Goal: Information Seeking & Learning: Learn about a topic

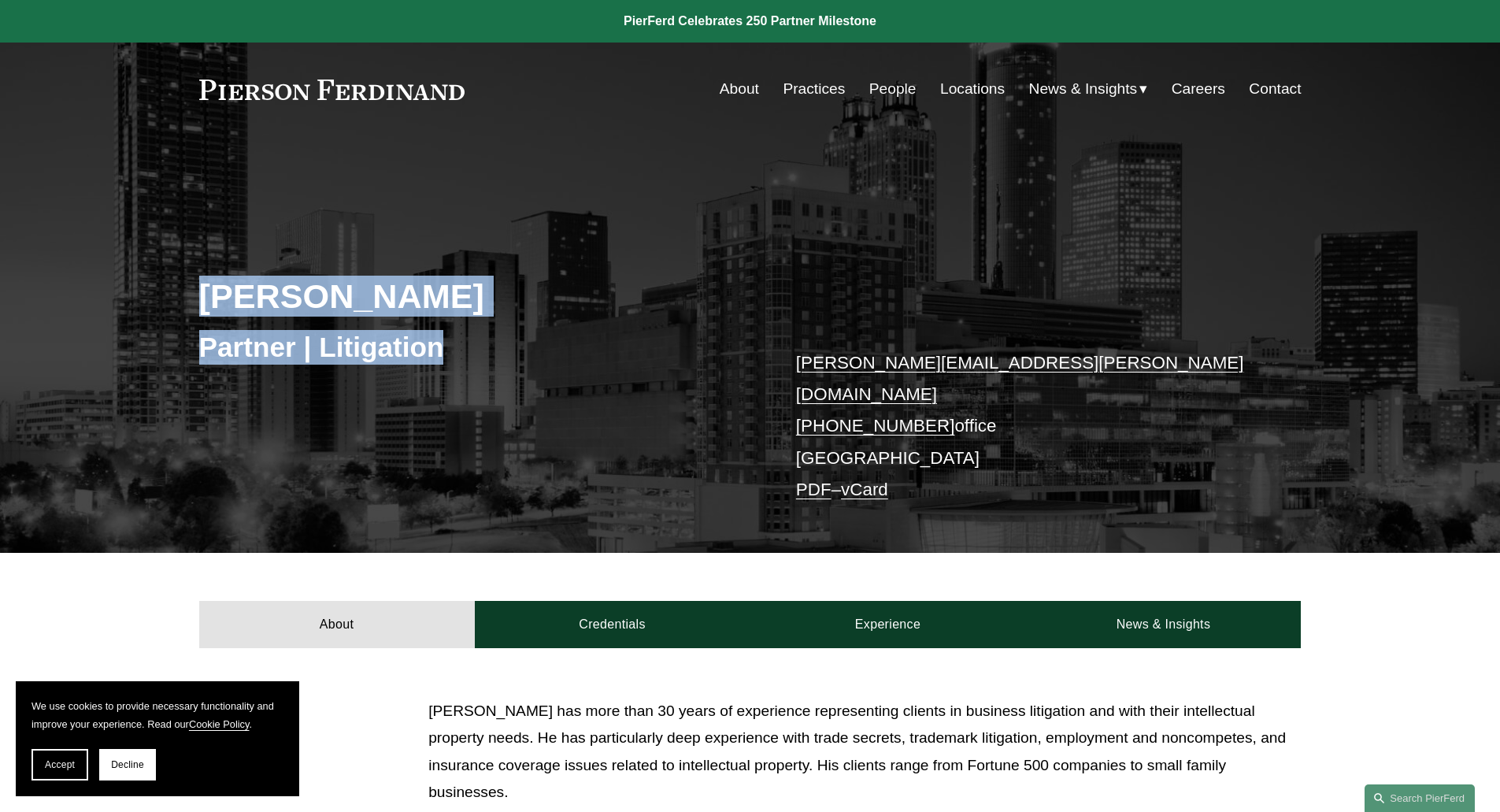
drag, startPoint x: 205, startPoint y: 287, endPoint x: 443, endPoint y: 370, distance: 252.1
click at [443, 370] on div "[PERSON_NAME] Partner | Litigation [PERSON_NAME][EMAIL_ADDRESS][PERSON_NAME][DO…" at bounding box center [750, 366] width 1500 height 371
click at [443, 367] on div "Partner | Litigation" at bounding box center [475, 346] width 551 height 47
drag, startPoint x: 245, startPoint y: 358, endPoint x: 116, endPoint y: 273, distance: 154.5
click at [116, 273] on div "[PERSON_NAME] Partner | Litigation [PERSON_NAME][EMAIL_ADDRESS][PERSON_NAME][DO…" at bounding box center [750, 366] width 1500 height 371
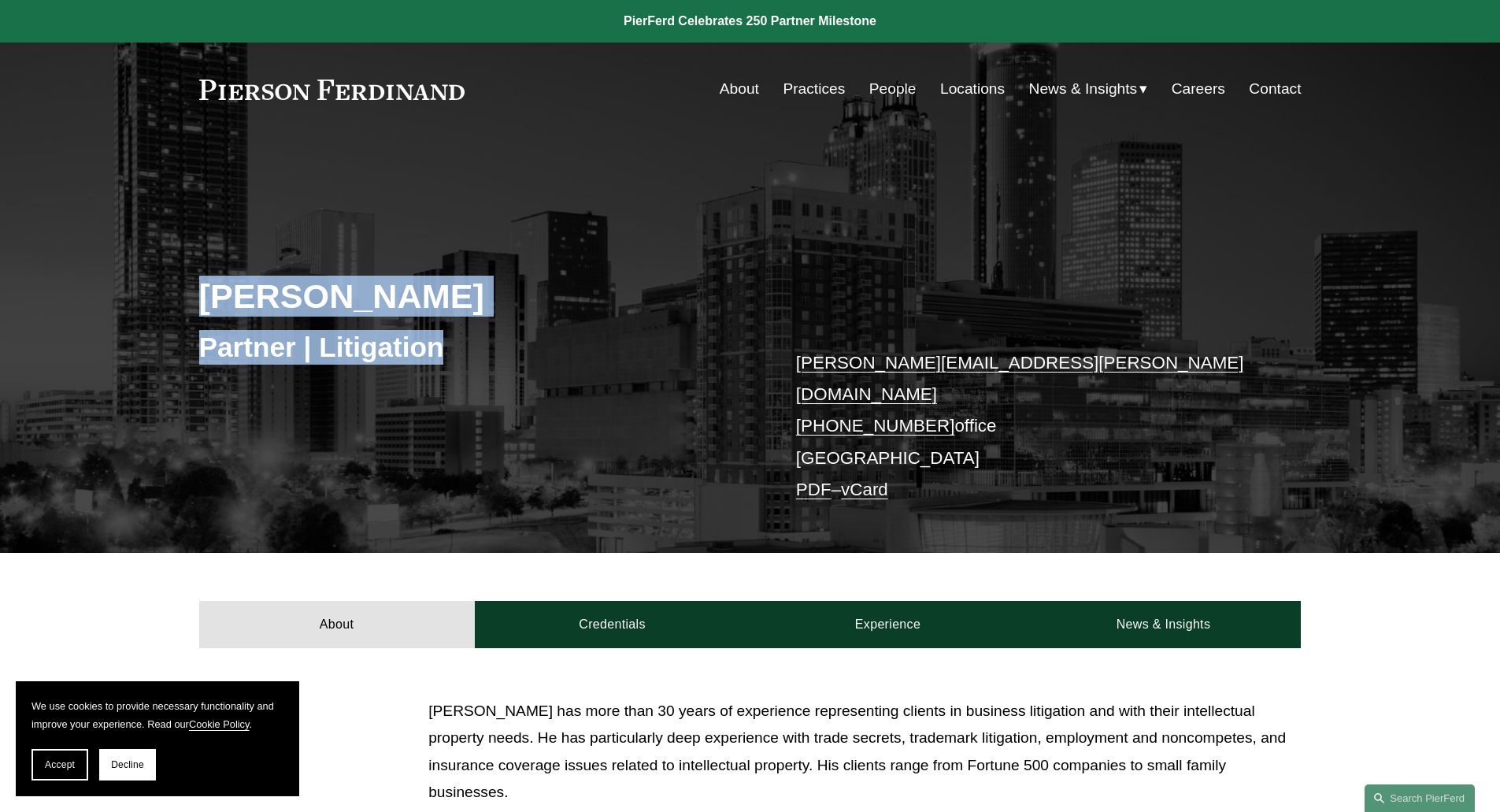
click at [116, 273] on div "[PERSON_NAME] Partner | Litigation [PERSON_NAME][EMAIL_ADDRESS][PERSON_NAME][DO…" at bounding box center [750, 366] width 1500 height 371
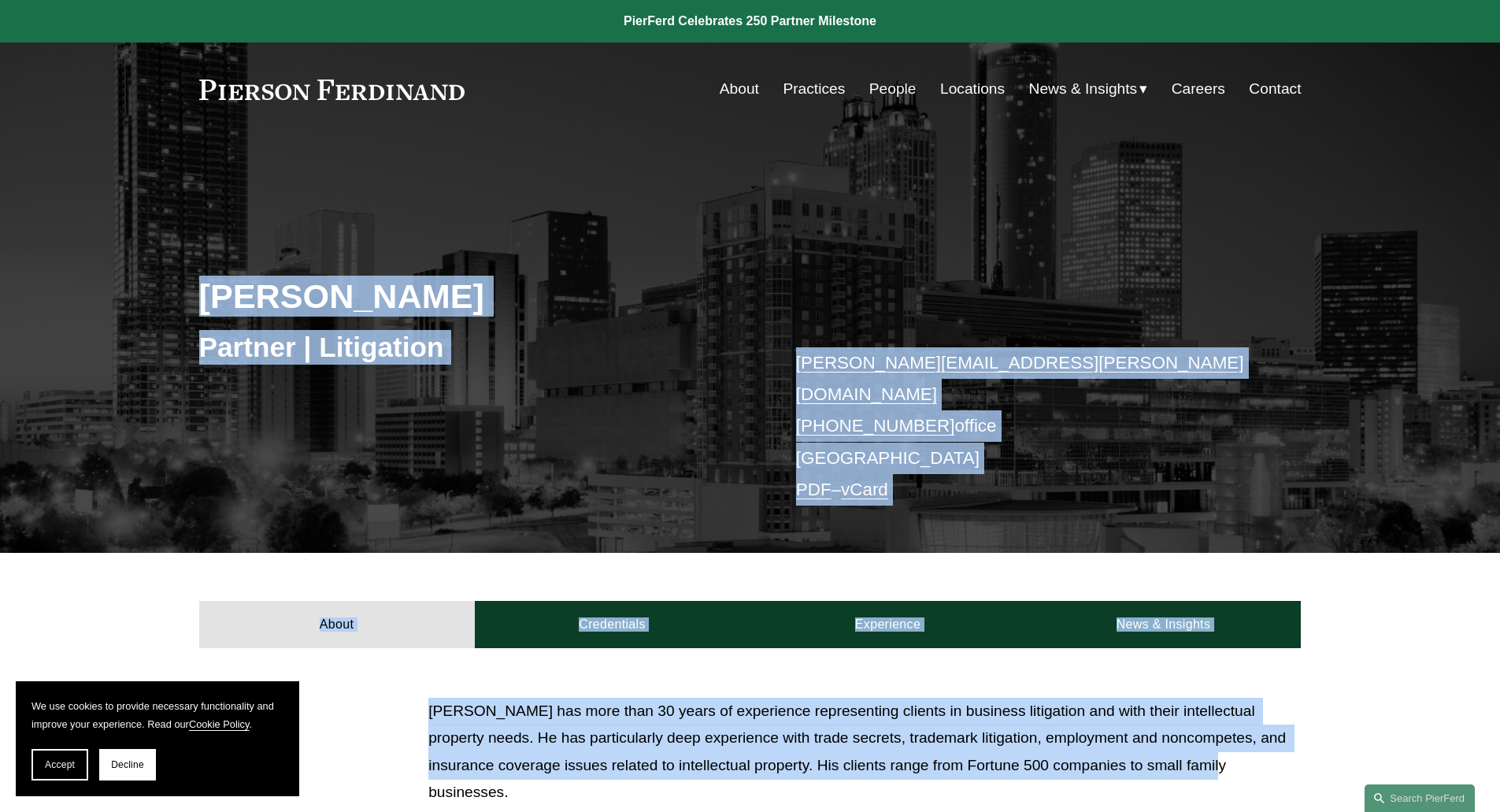
drag, startPoint x: 116, startPoint y: 273, endPoint x: 1148, endPoint y: 737, distance: 1131.5
click at [1148, 737] on article "[PERSON_NAME] Partner | Litigation [PERSON_NAME][EMAIL_ADDRESS][PERSON_NAME][DO…" at bounding box center [750, 563] width 1500 height 1126
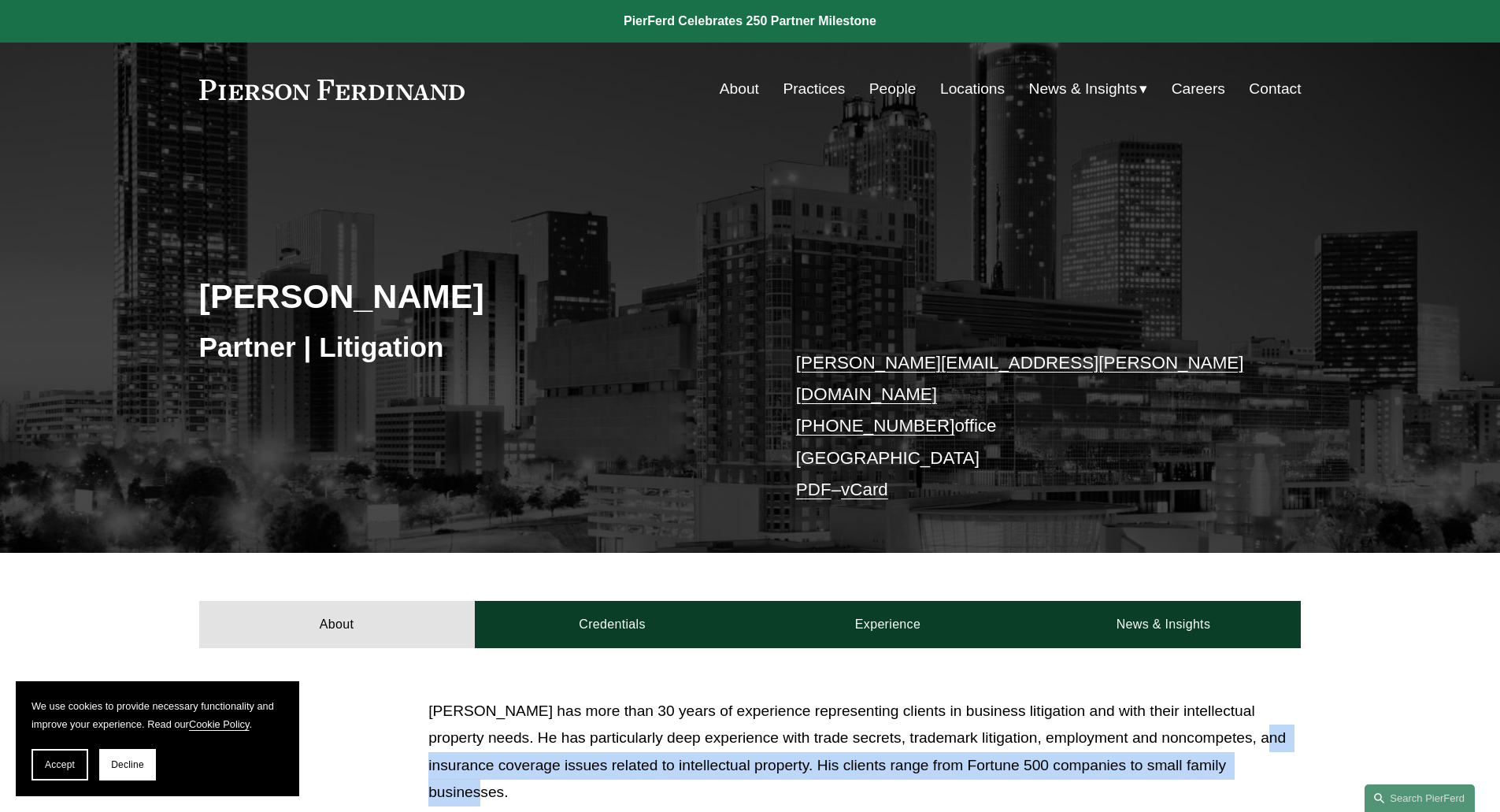
drag, startPoint x: 1222, startPoint y: 757, endPoint x: 1216, endPoint y: 728, distance: 29.6
click at [1216, 728] on p "[PERSON_NAME] has more than 30 years of experience representing clients in busi…" at bounding box center [865, 752] width 872 height 109
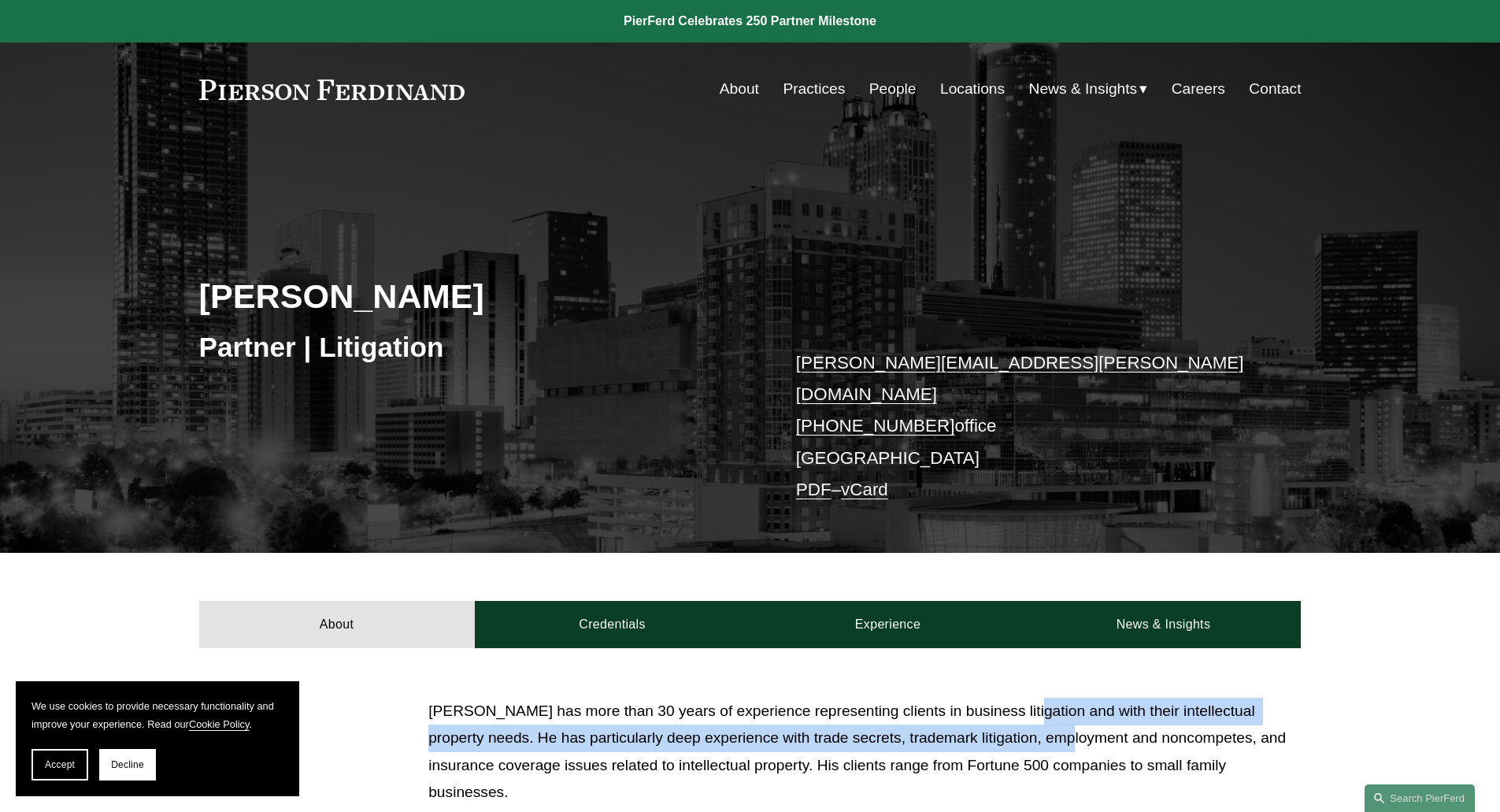
drag, startPoint x: 1023, startPoint y: 679, endPoint x: 1022, endPoint y: 720, distance: 41.0
drag, startPoint x: 977, startPoint y: 684, endPoint x: 940, endPoint y: 700, distance: 40.3
click at [980, 722] on p "[PERSON_NAME] has more than 30 years of experience representing clients in busi…" at bounding box center [865, 752] width 872 height 109
drag, startPoint x: 927, startPoint y: 698, endPoint x: 930, endPoint y: 723, distance: 25.2
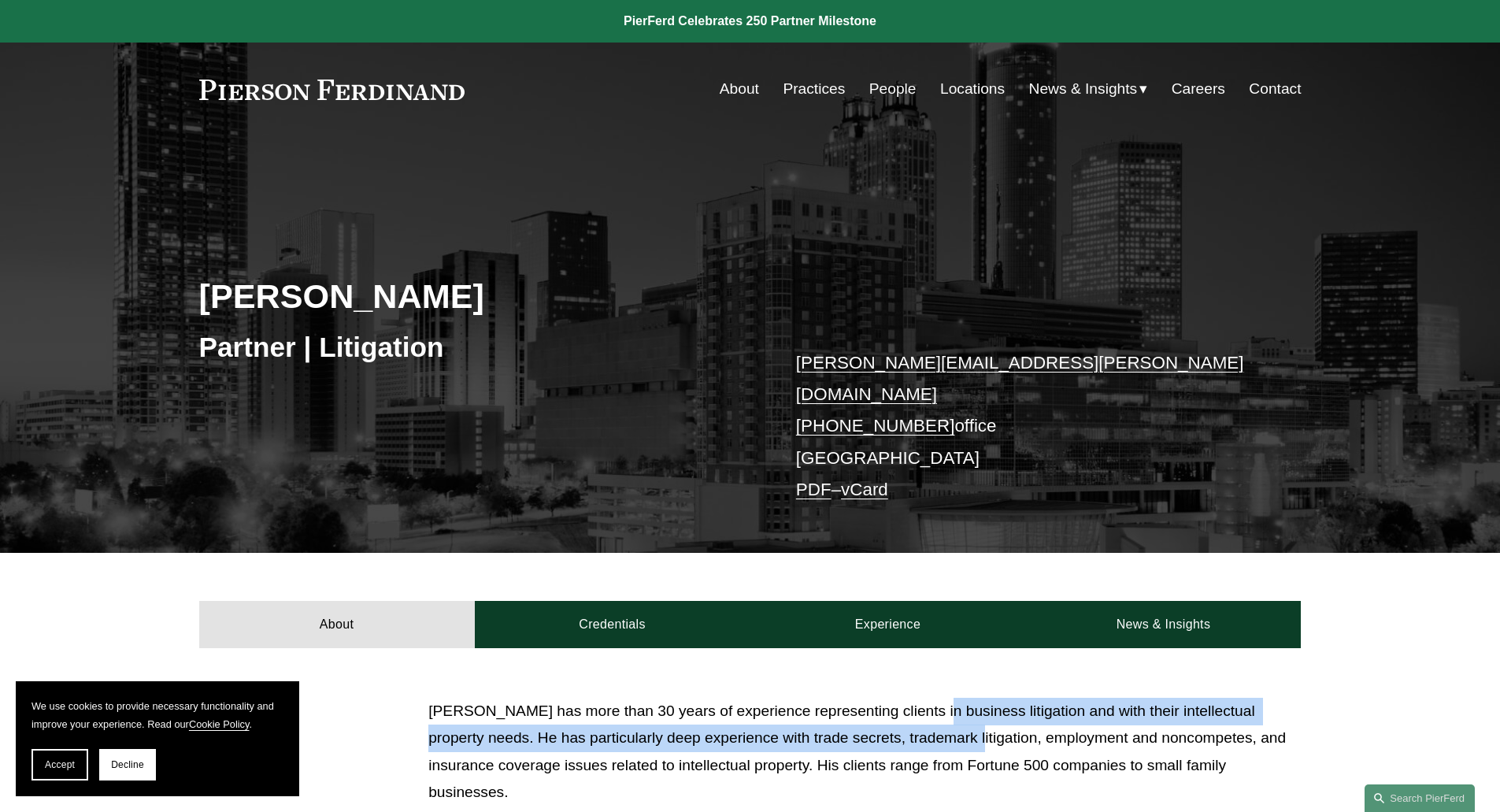
click at [930, 723] on p "[PERSON_NAME] has more than 30 years of experience representing clients in busi…" at bounding box center [865, 752] width 872 height 109
drag, startPoint x: 906, startPoint y: 705, endPoint x: 869, endPoint y: 688, distance: 40.7
click at [907, 726] on p "[PERSON_NAME] has more than 30 years of experience representing clients in busi…" at bounding box center [865, 752] width 872 height 109
drag, startPoint x: 869, startPoint y: 688, endPoint x: 873, endPoint y: 724, distance: 36.2
click at [876, 726] on p "[PERSON_NAME] has more than 30 years of experience representing clients in busi…" at bounding box center [865, 752] width 872 height 109
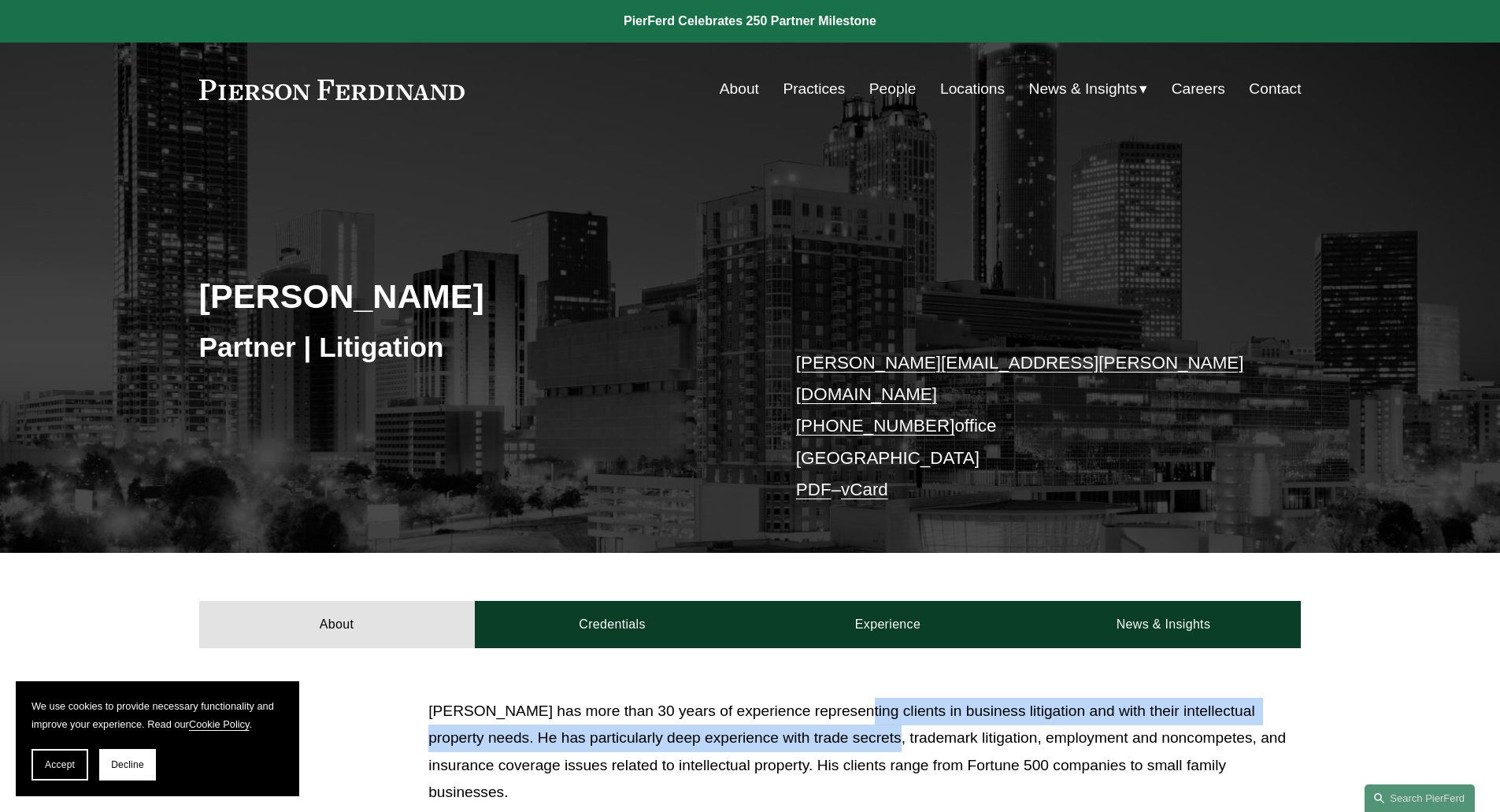
drag, startPoint x: 847, startPoint y: 693, endPoint x: 846, endPoint y: 722, distance: 29.0
click at [846, 722] on p "[PERSON_NAME] has more than 30 years of experience representing clients in busi…" at bounding box center [865, 752] width 872 height 109
drag, startPoint x: 821, startPoint y: 705, endPoint x: 800, endPoint y: 711, distance: 21.8
click at [823, 727] on p "[PERSON_NAME] has more than 30 years of experience representing clients in busi…" at bounding box center [865, 752] width 872 height 109
drag, startPoint x: 752, startPoint y: 705, endPoint x: 759, endPoint y: 724, distance: 20.2
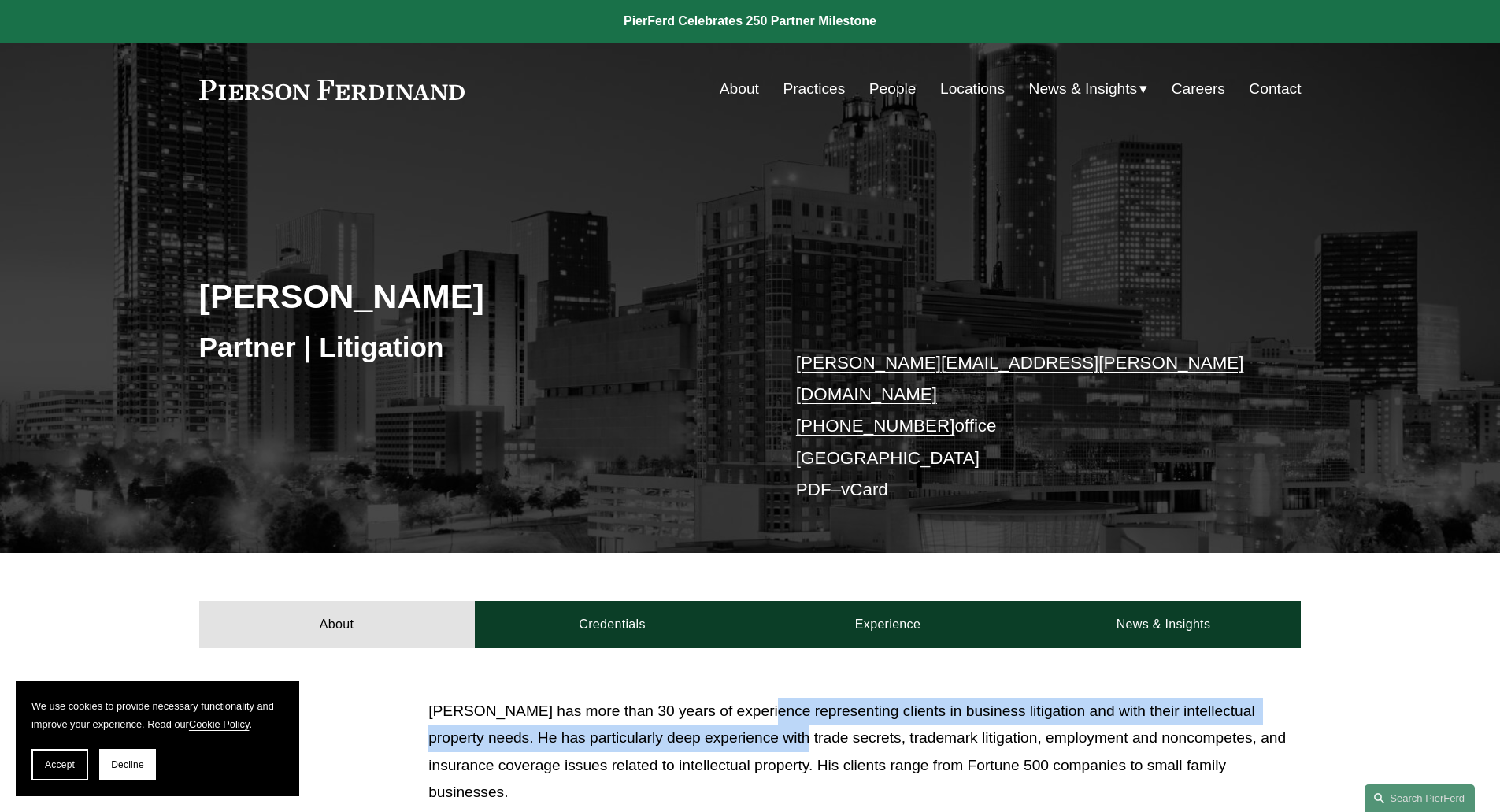
click at [756, 720] on p "[PERSON_NAME] has more than 30 years of experience representing clients in busi…" at bounding box center [865, 752] width 872 height 109
drag, startPoint x: 761, startPoint y: 726, endPoint x: 763, endPoint y: 712, distance: 14.1
click at [762, 710] on p "[PERSON_NAME] has more than 30 years of experience representing clients in busi…" at bounding box center [865, 752] width 872 height 109
drag, startPoint x: 775, startPoint y: 700, endPoint x: 781, endPoint y: 725, distance: 25.7
click at [779, 724] on p "[PERSON_NAME] has more than 30 years of experience representing clients in busi…" at bounding box center [865, 752] width 872 height 109
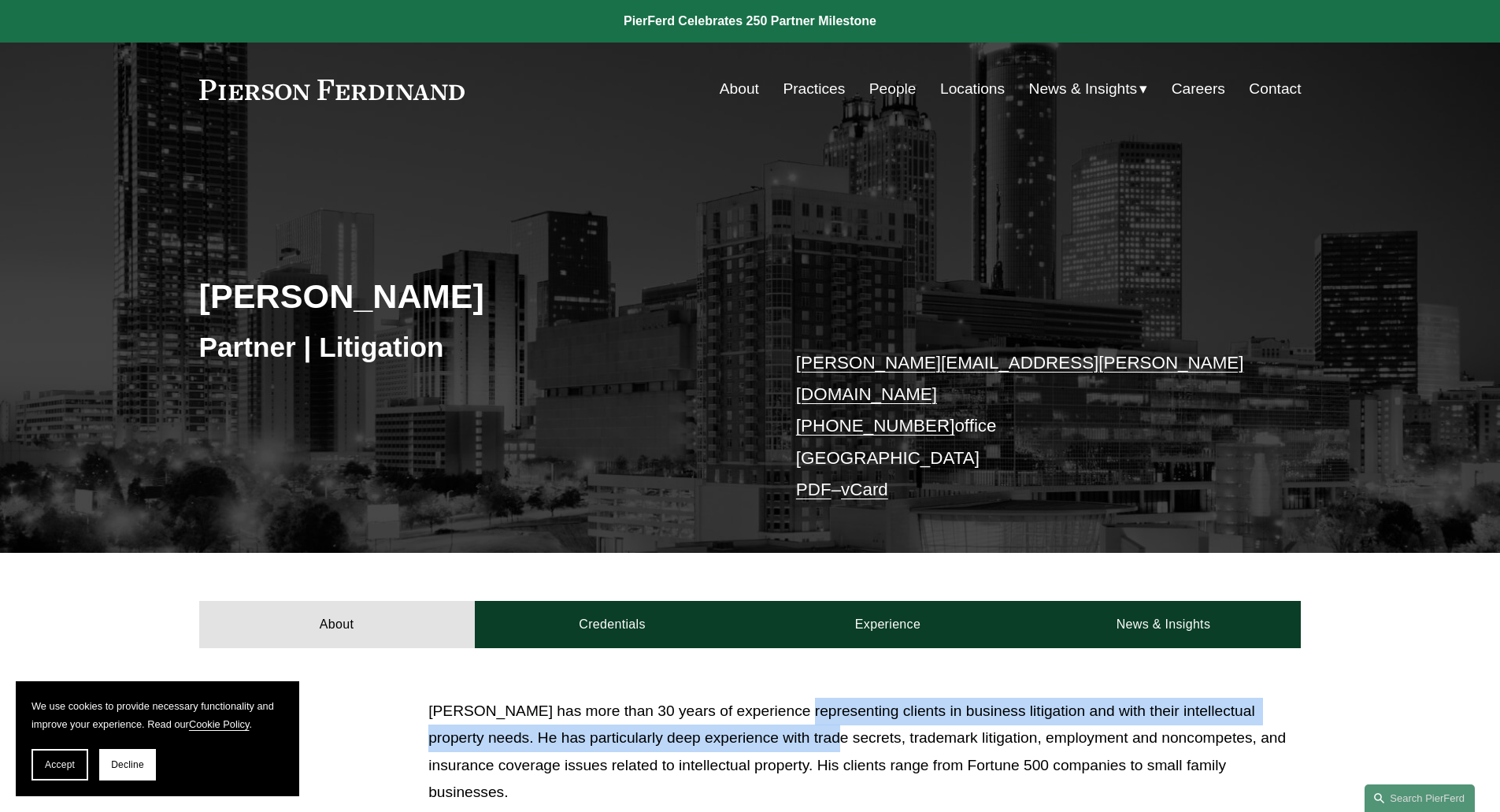
drag, startPoint x: 785, startPoint y: 726, endPoint x: 789, endPoint y: 696, distance: 30.3
click at [789, 698] on p "[PERSON_NAME] has more than 30 years of experience representing clients in busi…" at bounding box center [865, 752] width 872 height 109
drag, startPoint x: 771, startPoint y: 694, endPoint x: 748, endPoint y: 700, distance: 23.8
click at [770, 721] on p "[PERSON_NAME] has more than 30 years of experience representing clients in busi…" at bounding box center [865, 752] width 872 height 109
drag, startPoint x: 745, startPoint y: 699, endPoint x: 747, endPoint y: 724, distance: 25.1
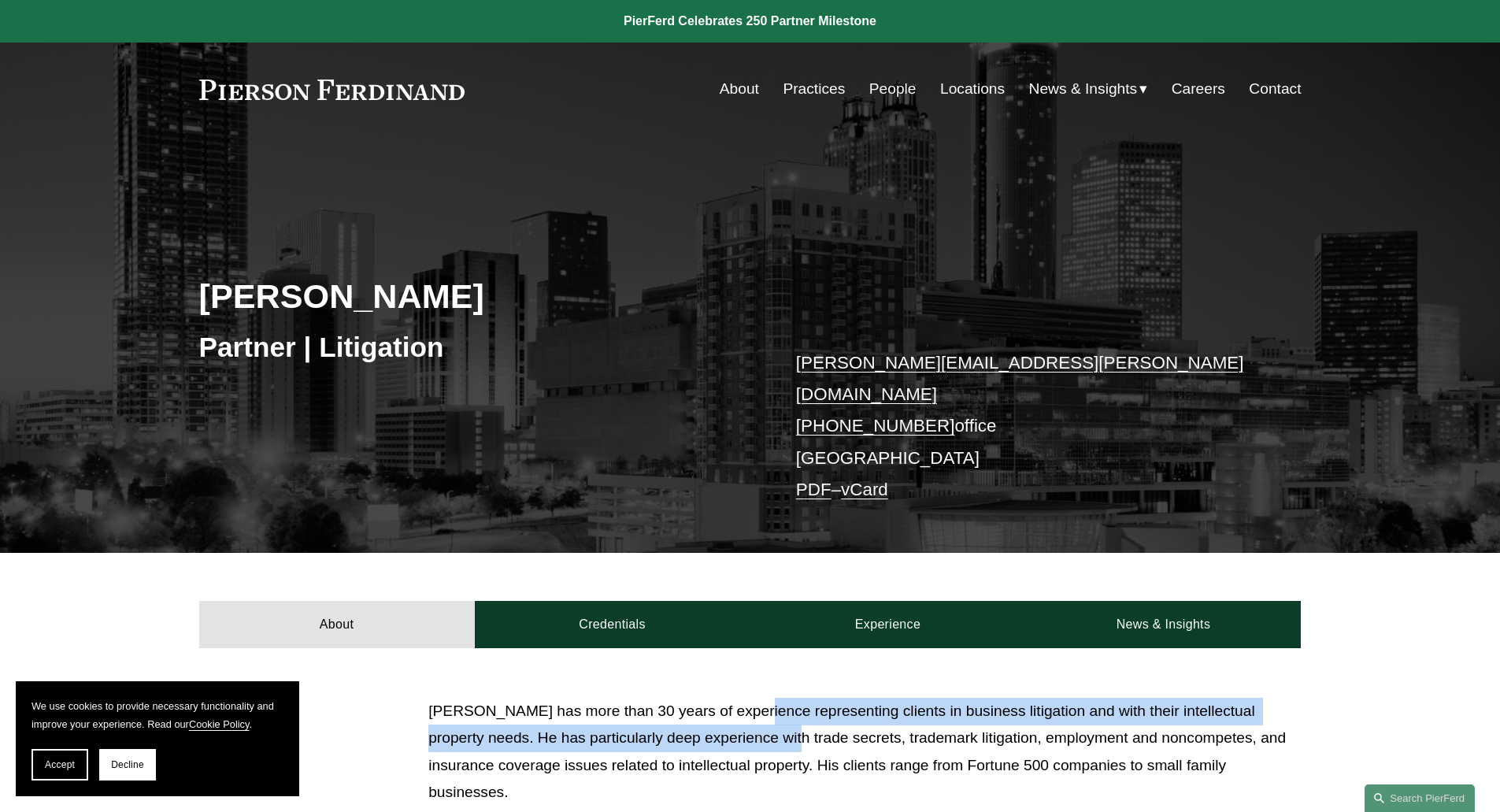
click at [747, 724] on p "[PERSON_NAME] has more than 30 years of experience representing clients in busi…" at bounding box center [865, 752] width 872 height 109
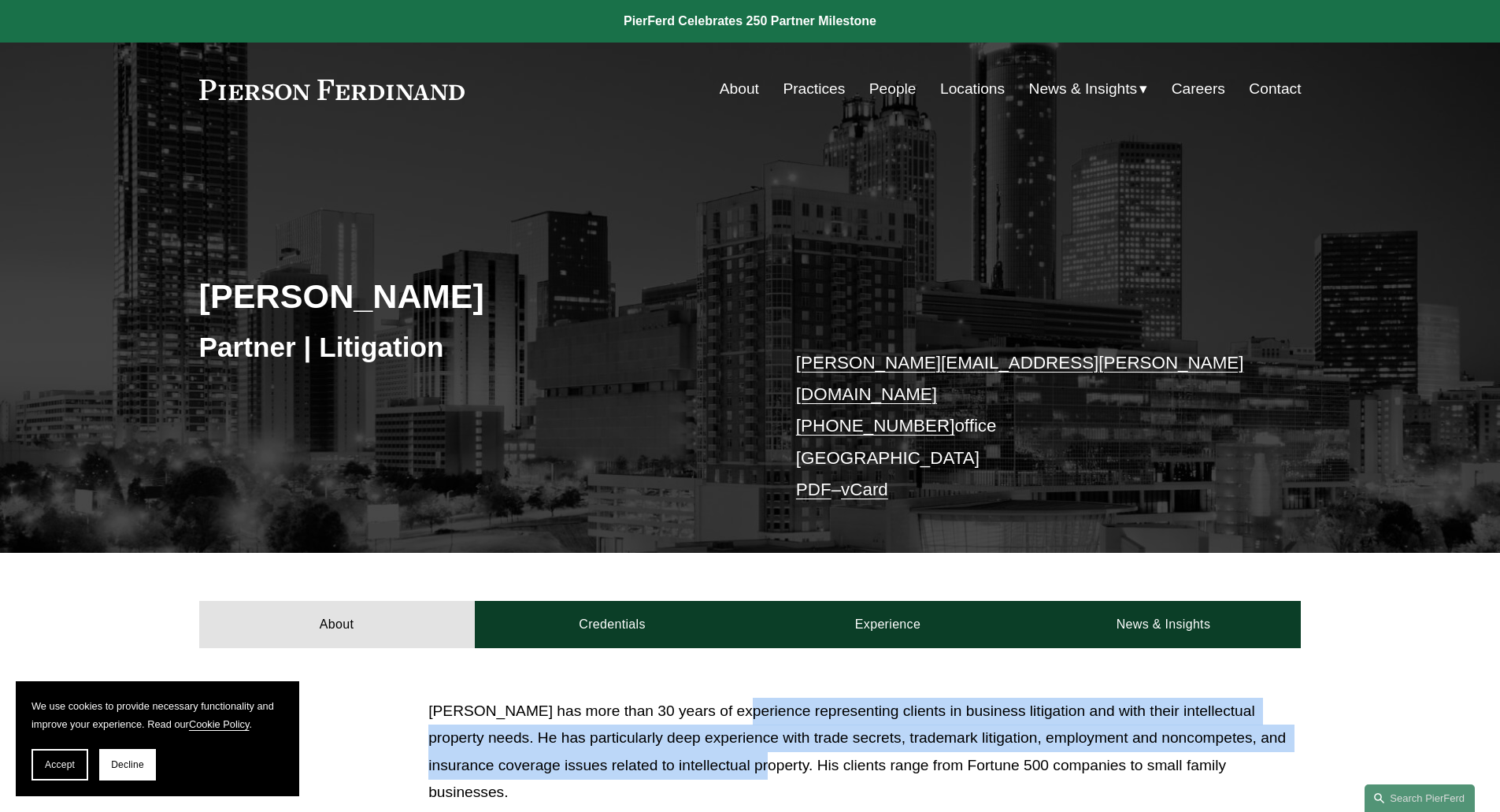
drag, startPoint x: 738, startPoint y: 719, endPoint x: 703, endPoint y: 770, distance: 61.9
click at [703, 769] on div "[PERSON_NAME] has more than 30 years of experience representing clients in busi…" at bounding box center [865, 757] width 872 height 118
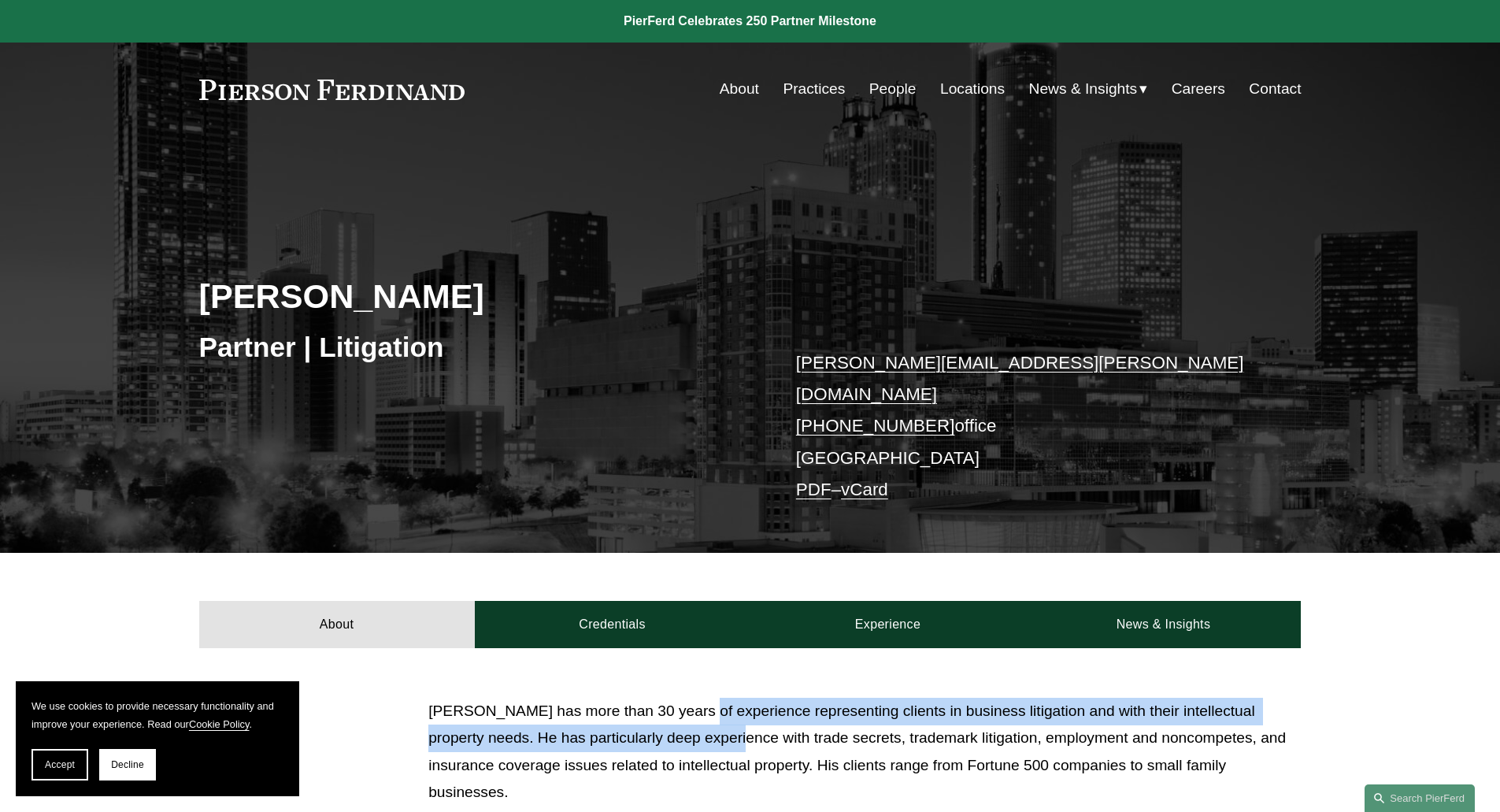
drag, startPoint x: 694, startPoint y: 685, endPoint x: 696, endPoint y: 724, distance: 39.1
click at [696, 724] on p "[PERSON_NAME] has more than 30 years of experience representing clients in busi…" at bounding box center [865, 752] width 872 height 109
drag, startPoint x: 674, startPoint y: 705, endPoint x: 679, endPoint y: 732, distance: 27.5
click at [679, 732] on p "[PERSON_NAME] has more than 30 years of experience representing clients in busi…" at bounding box center [865, 752] width 872 height 109
drag, startPoint x: 654, startPoint y: 691, endPoint x: 654, endPoint y: 726, distance: 35.0
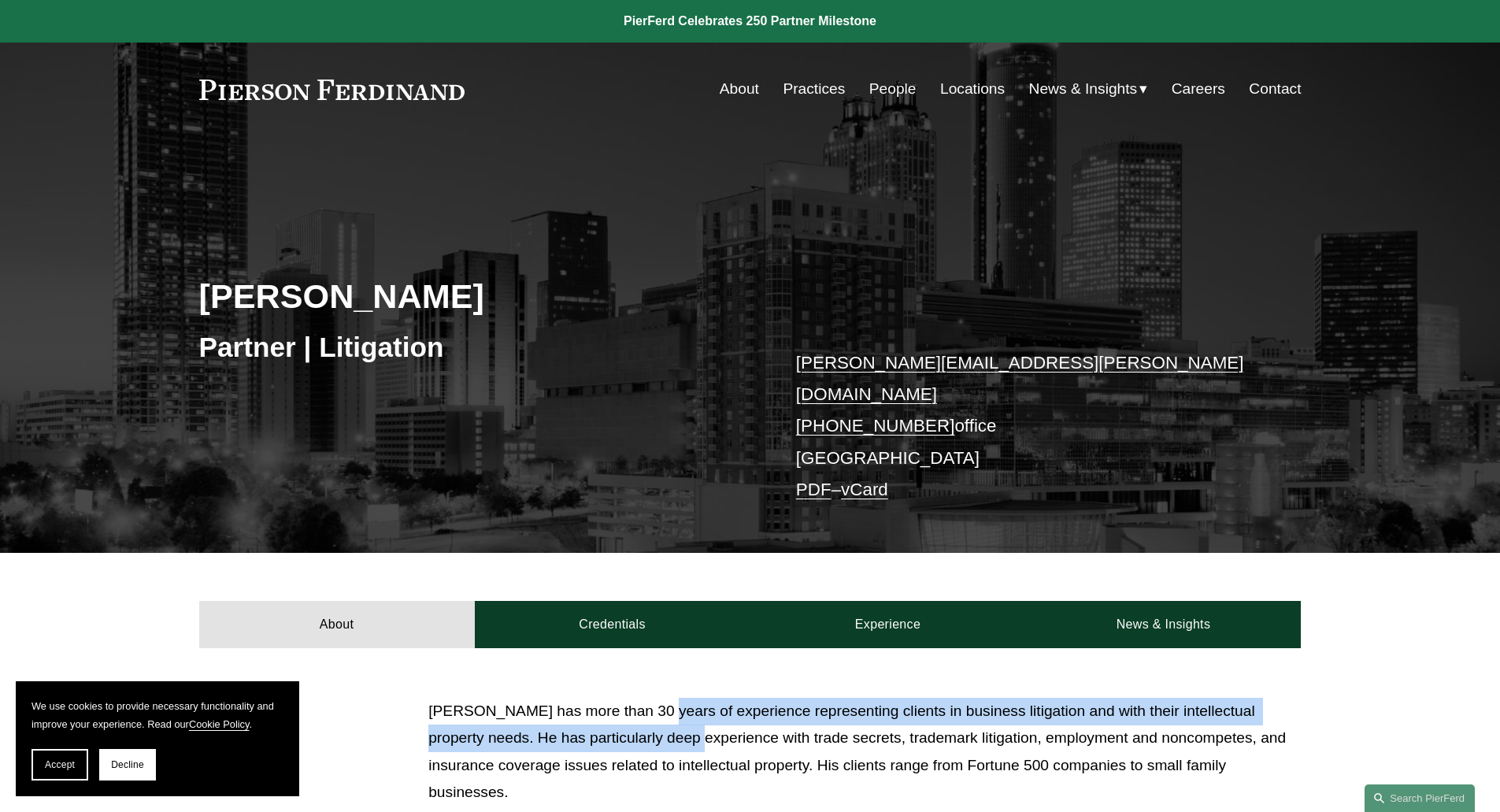
click at [654, 726] on p "[PERSON_NAME] has more than 30 years of experience representing clients in busi…" at bounding box center [865, 752] width 872 height 109
drag, startPoint x: 639, startPoint y: 691, endPoint x: 640, endPoint y: 725, distance: 34.0
click at [640, 725] on p "[PERSON_NAME] has more than 30 years of experience representing clients in busi…" at bounding box center [865, 752] width 872 height 109
drag, startPoint x: 645, startPoint y: 724, endPoint x: 645, endPoint y: 694, distance: 30.0
click at [645, 698] on p "[PERSON_NAME] has more than 30 years of experience representing clients in busi…" at bounding box center [865, 752] width 872 height 109
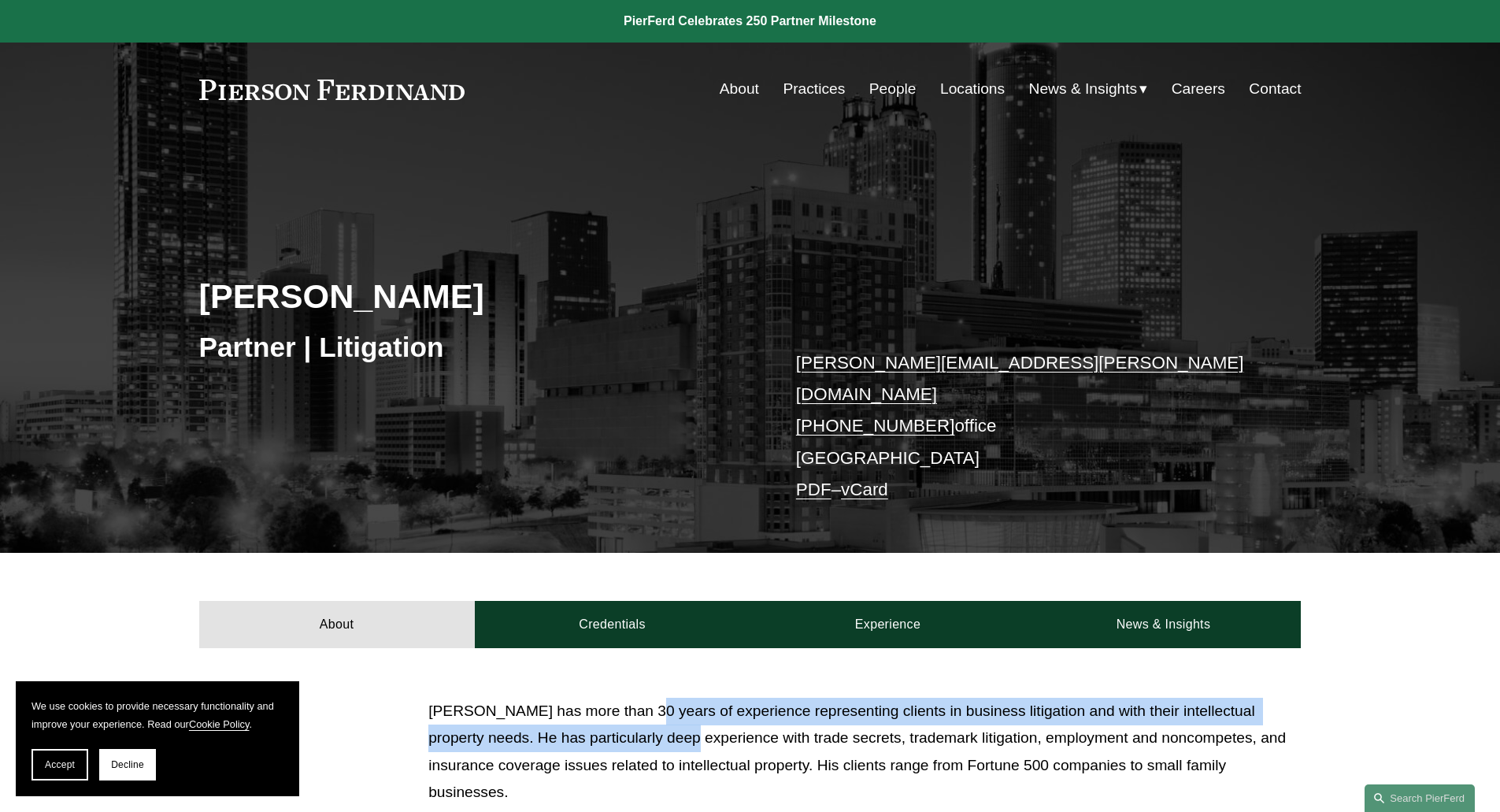
drag, startPoint x: 643, startPoint y: 692, endPoint x: 648, endPoint y: 727, distance: 35.4
click at [648, 727] on p "[PERSON_NAME] has more than 30 years of experience representing clients in busi…" at bounding box center [865, 752] width 872 height 109
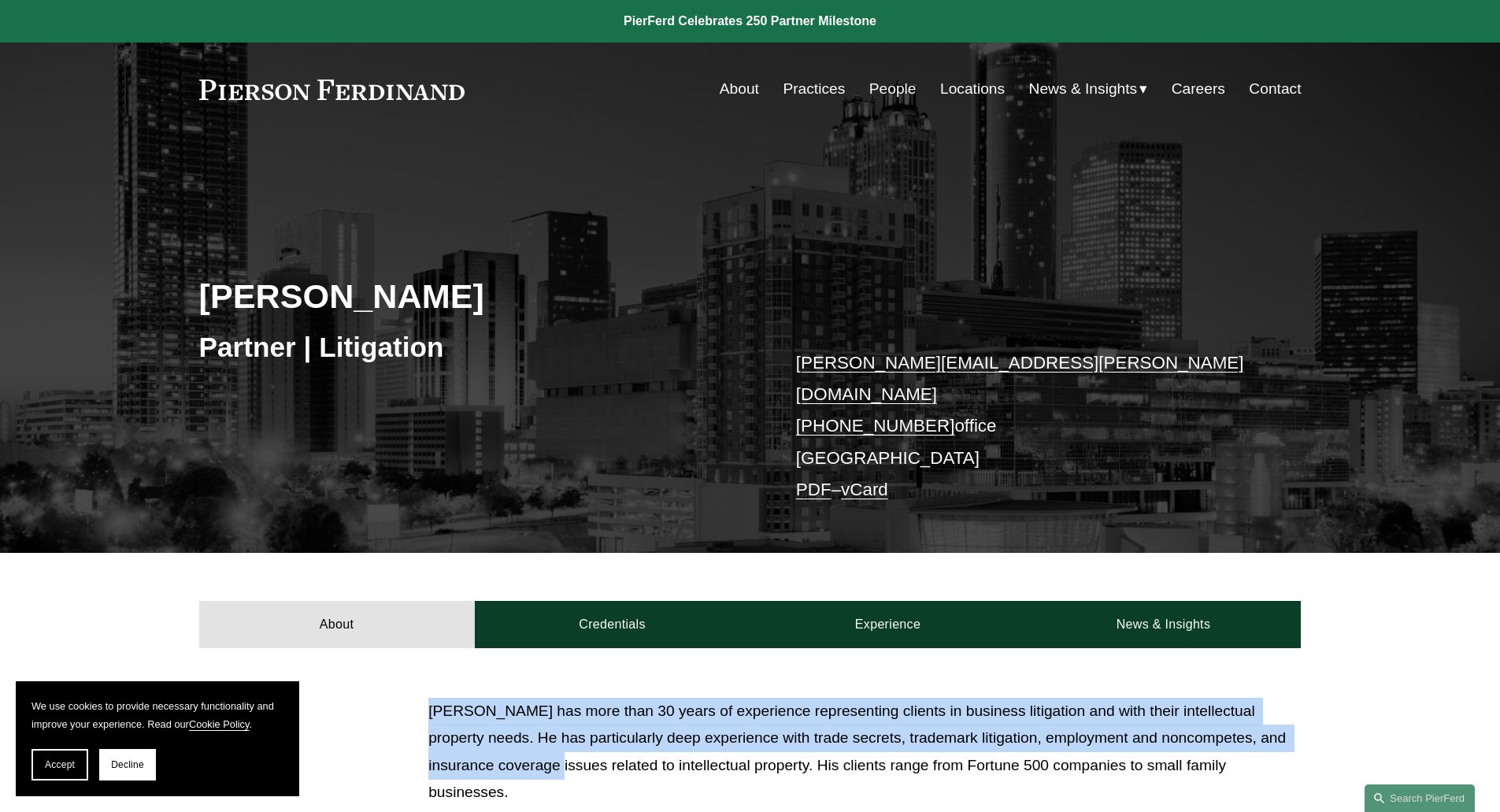
drag, startPoint x: 500, startPoint y: 752, endPoint x: 413, endPoint y: 686, distance: 109.2
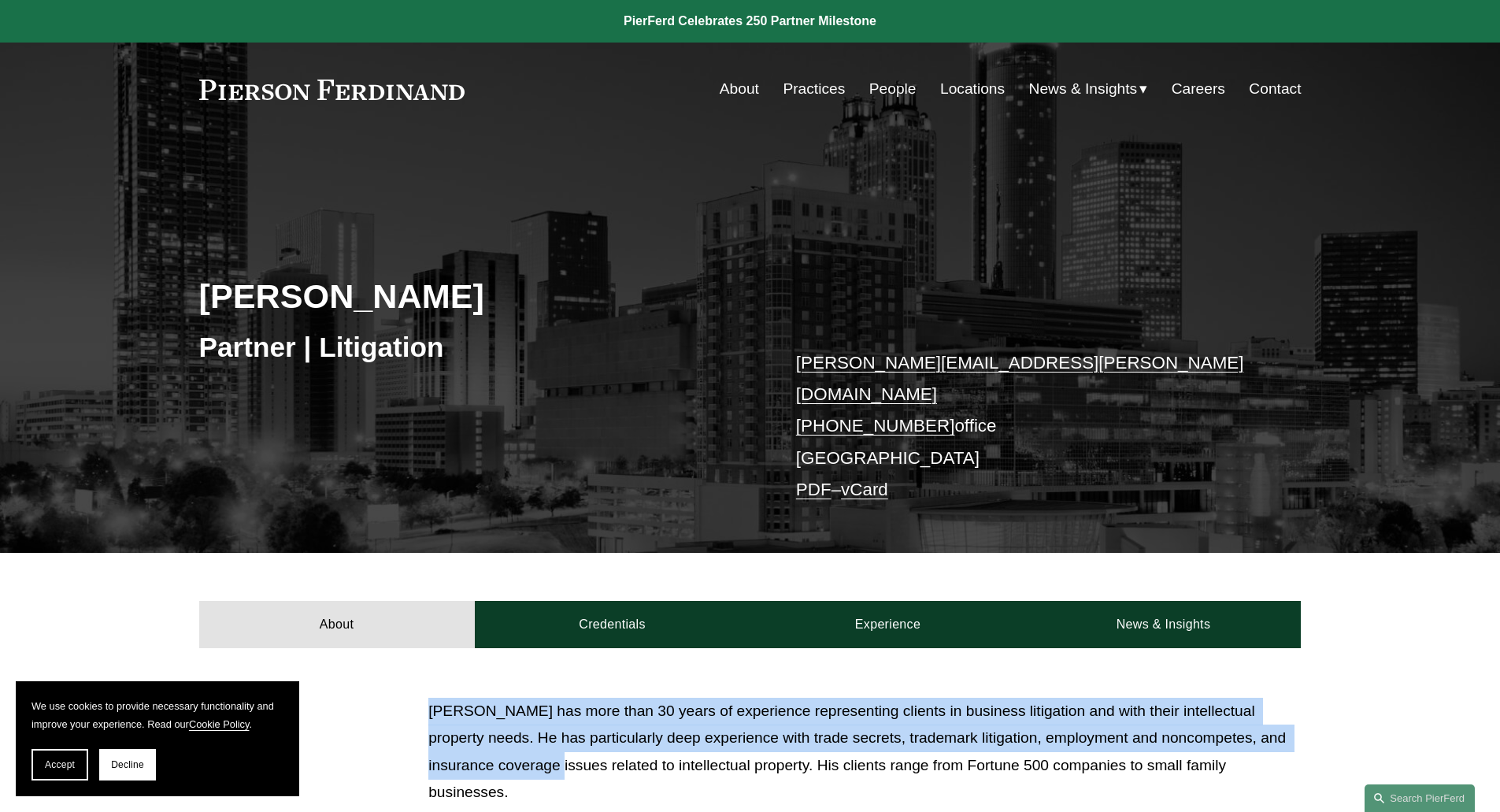
click at [434, 698] on p "[PERSON_NAME] has more than 30 years of experience representing clients in busi…" at bounding box center [865, 752] width 872 height 109
click at [431, 698] on p "[PERSON_NAME] has more than 30 years of experience representing clients in busi…" at bounding box center [865, 752] width 872 height 109
drag, startPoint x: 431, startPoint y: 691, endPoint x: 1299, endPoint y: 725, distance: 868.7
click at [1299, 725] on p "[PERSON_NAME] has more than 30 years of experience representing clients in busi…" at bounding box center [865, 752] width 872 height 109
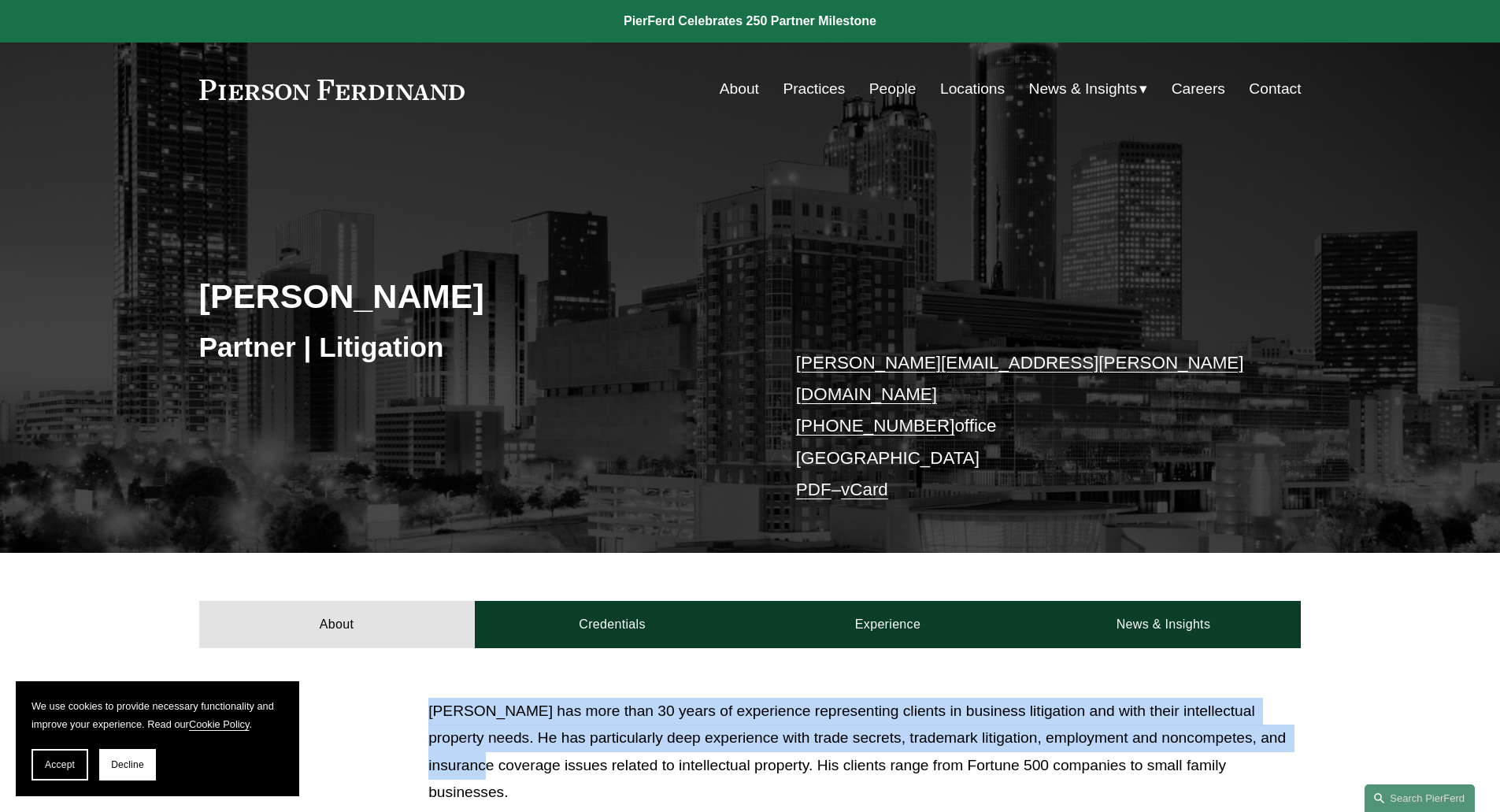
drag, startPoint x: 915, startPoint y: 724, endPoint x: 399, endPoint y: 685, distance: 517.5
drag, startPoint x: 399, startPoint y: 685, endPoint x: 1300, endPoint y: 721, distance: 901.7
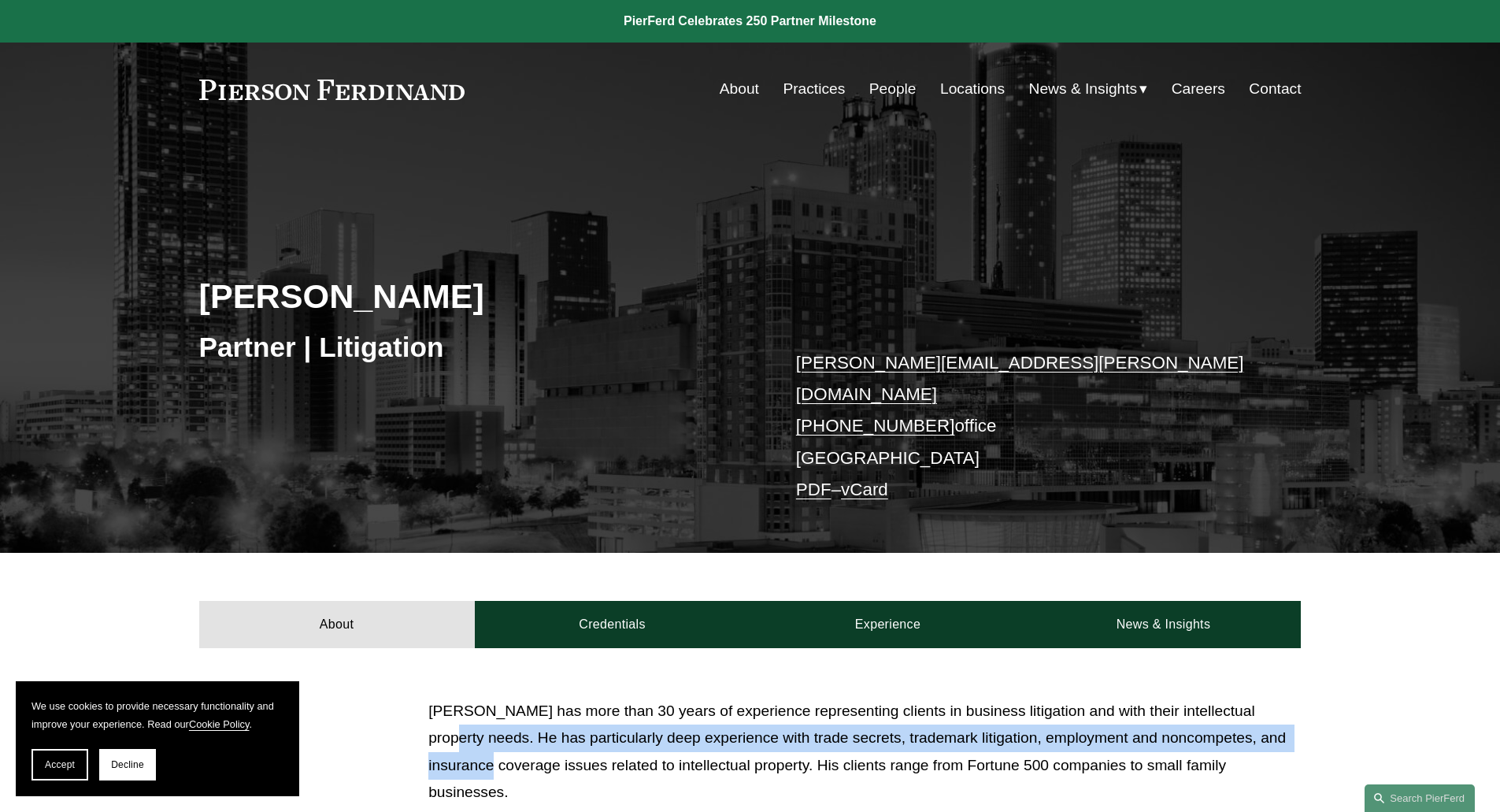
drag, startPoint x: 1300, startPoint y: 721, endPoint x: 1246, endPoint y: 680, distance: 67.8
click at [1249, 698] on p "[PERSON_NAME] has more than 30 years of experience representing clients in busi…" at bounding box center [865, 752] width 872 height 109
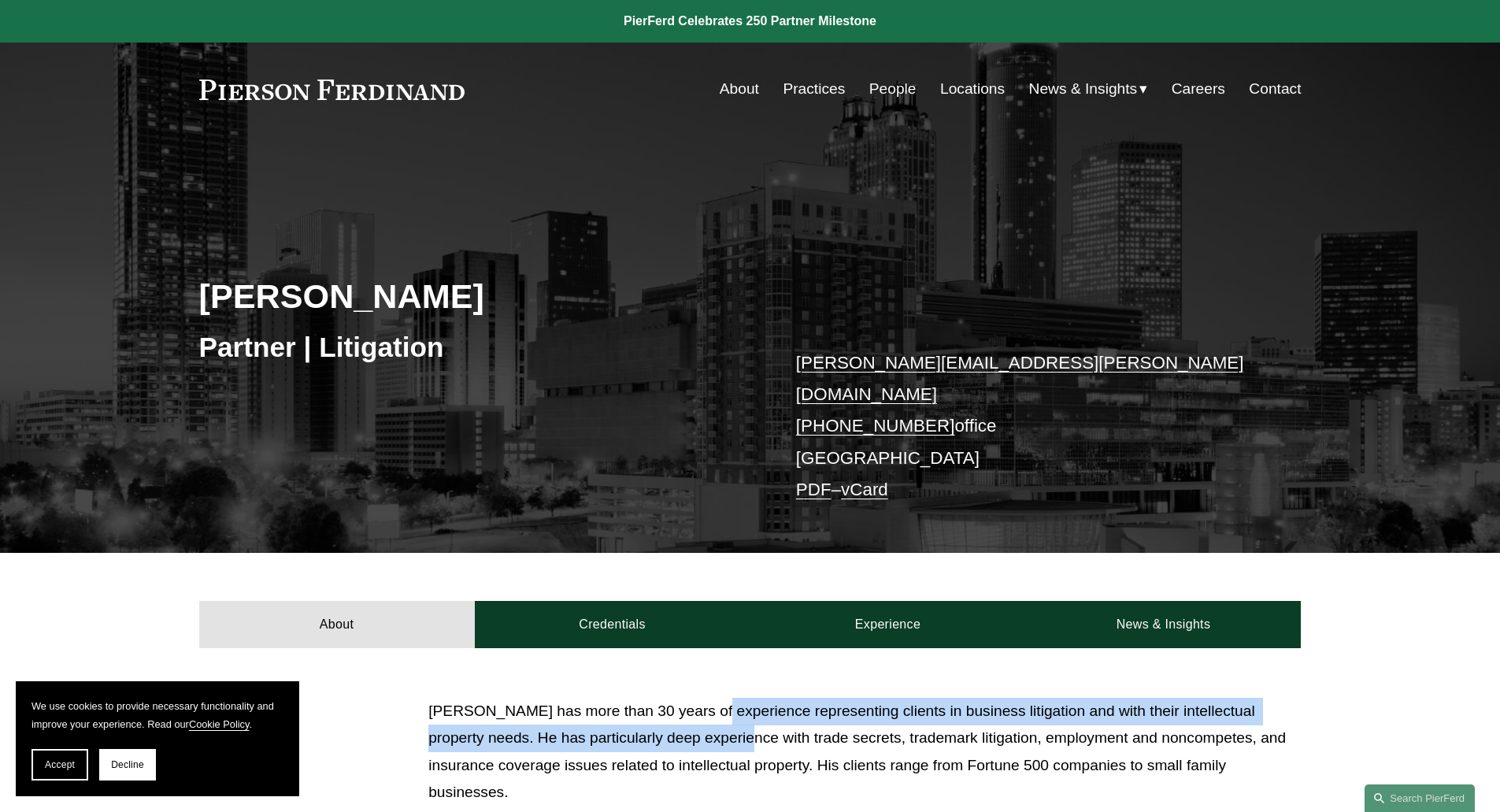
drag, startPoint x: 713, startPoint y: 705, endPoint x: 704, endPoint y: 728, distance: 24.7
click at [704, 728] on p "[PERSON_NAME] has more than 30 years of experience representing clients in busi…" at bounding box center [865, 752] width 872 height 109
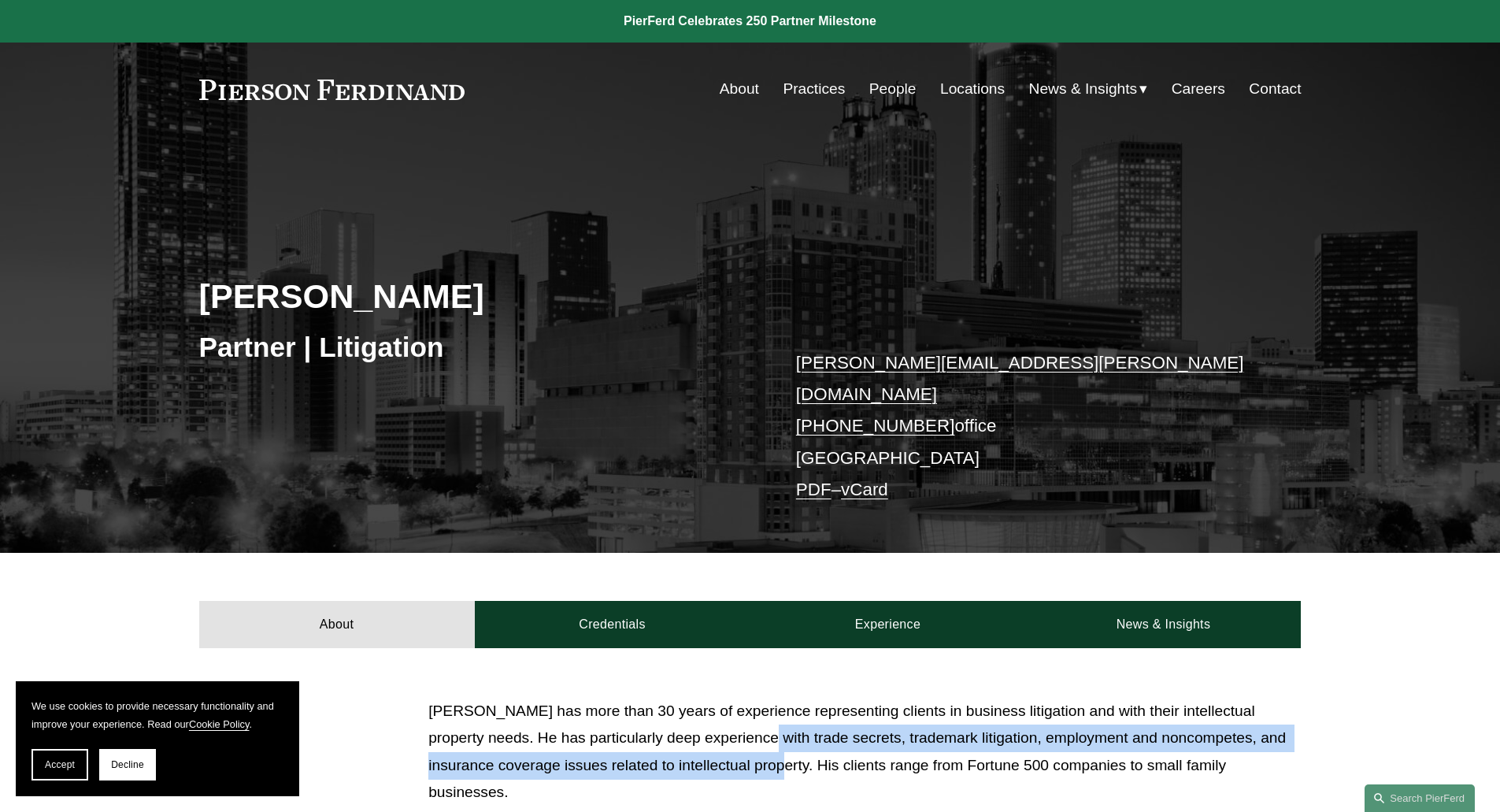
click at [726, 740] on p "[PERSON_NAME] has more than 30 years of experience representing clients in busi…" at bounding box center [865, 752] width 872 height 109
drag, startPoint x: 743, startPoint y: 747, endPoint x: 738, endPoint y: 723, distance: 24.5
click at [738, 723] on p "[PERSON_NAME] has more than 30 years of experience representing clients in busi…" at bounding box center [865, 752] width 872 height 109
drag, startPoint x: 764, startPoint y: 753, endPoint x: 760, endPoint y: 727, distance: 26.3
click at [760, 727] on p "[PERSON_NAME] has more than 30 years of experience representing clients in busi…" at bounding box center [865, 752] width 872 height 109
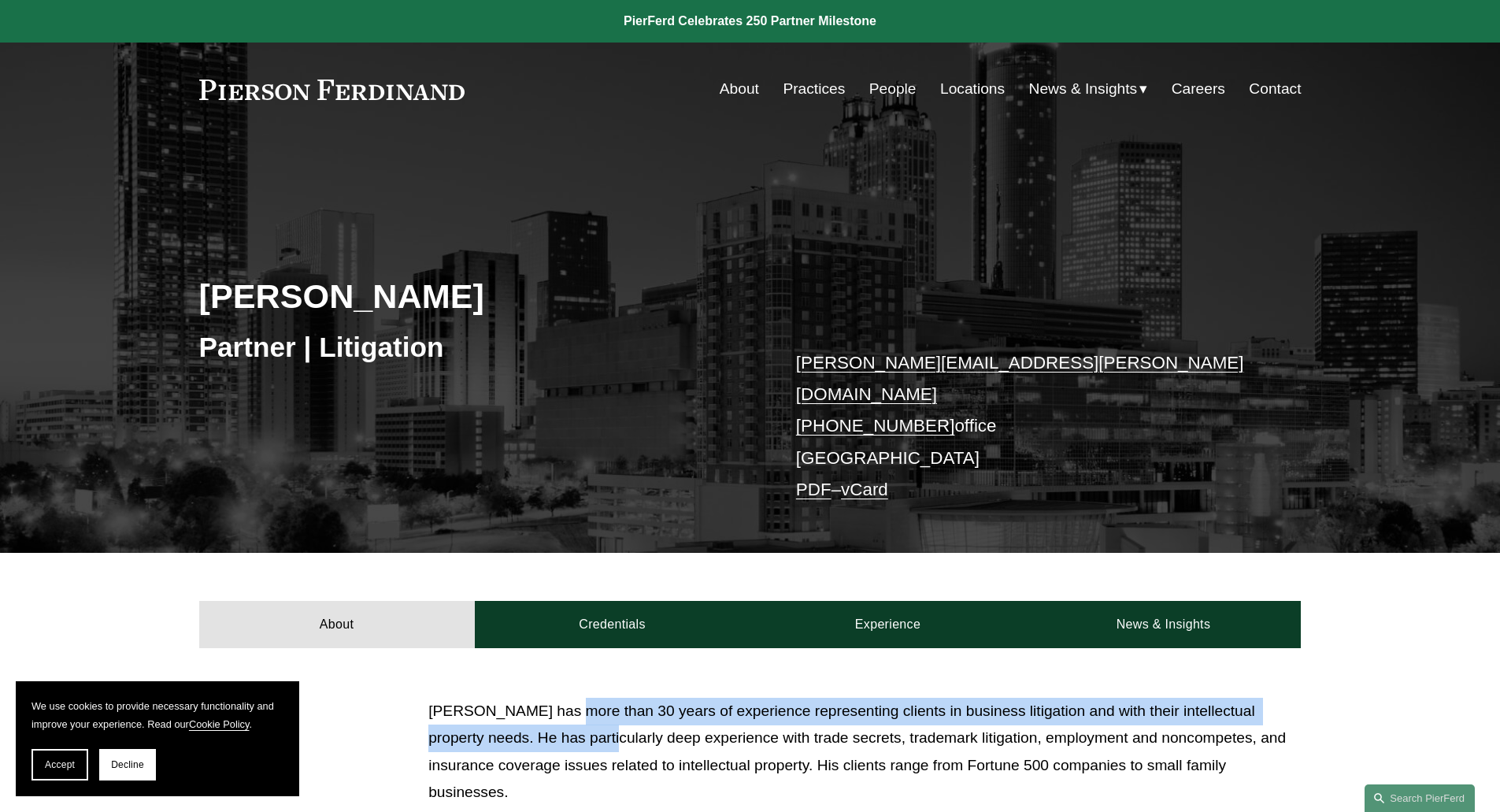
drag, startPoint x: 758, startPoint y: 742, endPoint x: 564, endPoint y: 720, distance: 195.2
click at [564, 720] on p "[PERSON_NAME] has more than 30 years of experience representing clients in busi…" at bounding box center [865, 752] width 872 height 109
drag, startPoint x: 597, startPoint y: 727, endPoint x: 597, endPoint y: 705, distance: 22.0
click at [597, 705] on p "[PERSON_NAME] has more than 30 years of experience representing clients in busi…" at bounding box center [865, 752] width 872 height 109
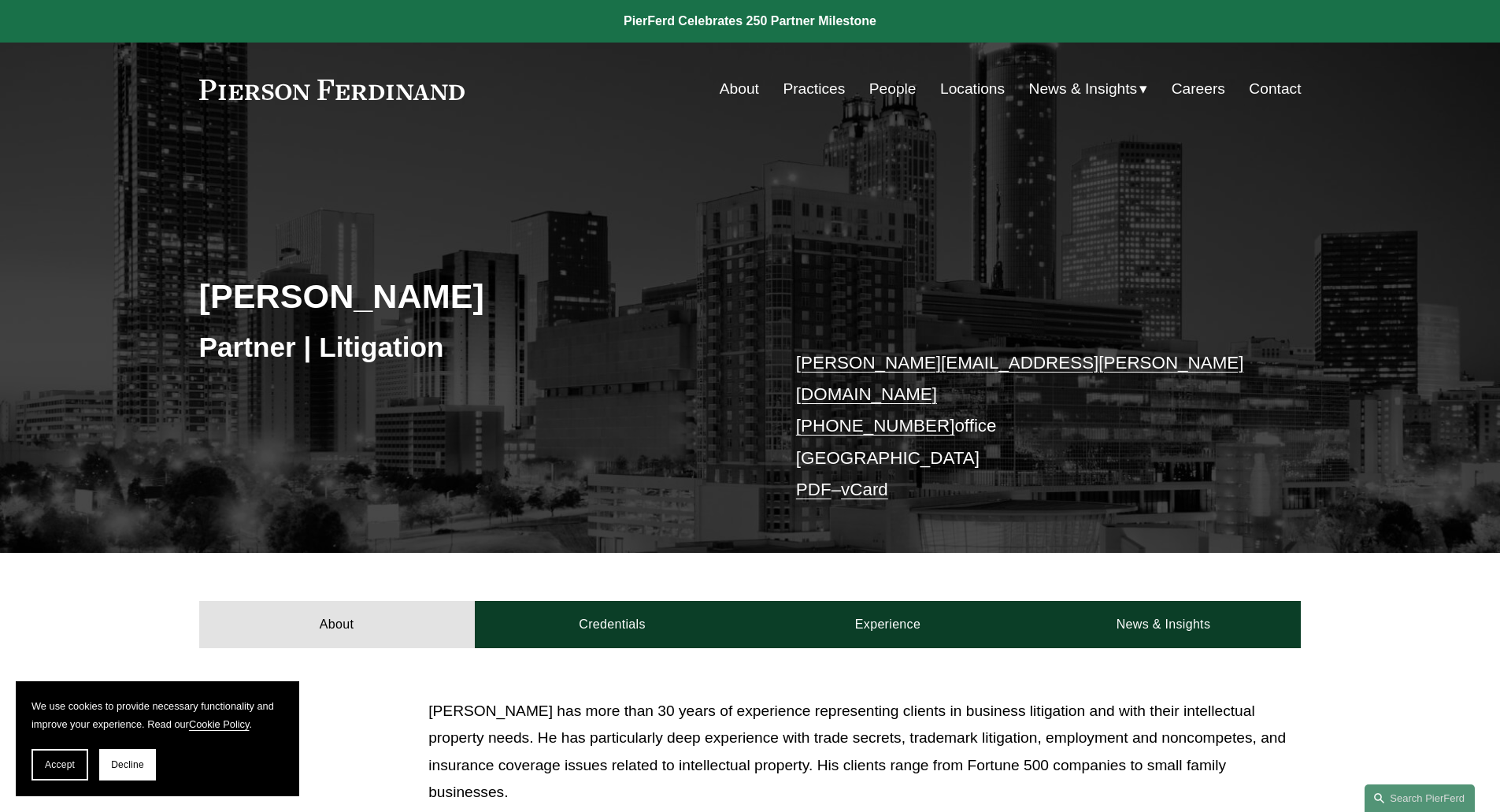
drag, startPoint x: 613, startPoint y: 721, endPoint x: 608, endPoint y: 697, distance: 24.5
click at [608, 700] on p "[PERSON_NAME] has more than 30 years of experience representing clients in busi…" at bounding box center [865, 752] width 872 height 109
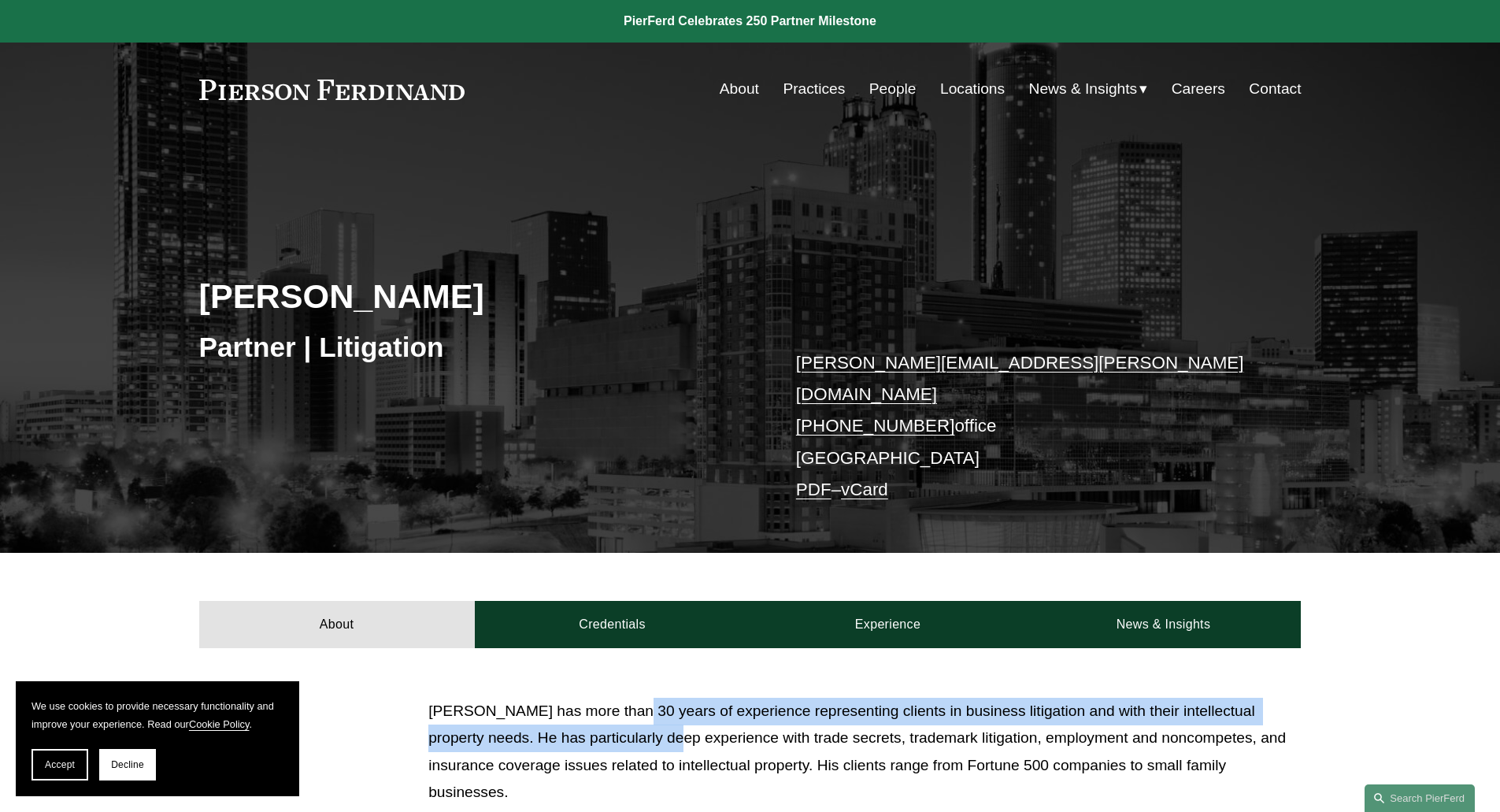
drag, startPoint x: 631, startPoint y: 716, endPoint x: 626, endPoint y: 681, distance: 35.4
click at [625, 698] on p "[PERSON_NAME] has more than 30 years of experience representing clients in busi…" at bounding box center [865, 752] width 872 height 109
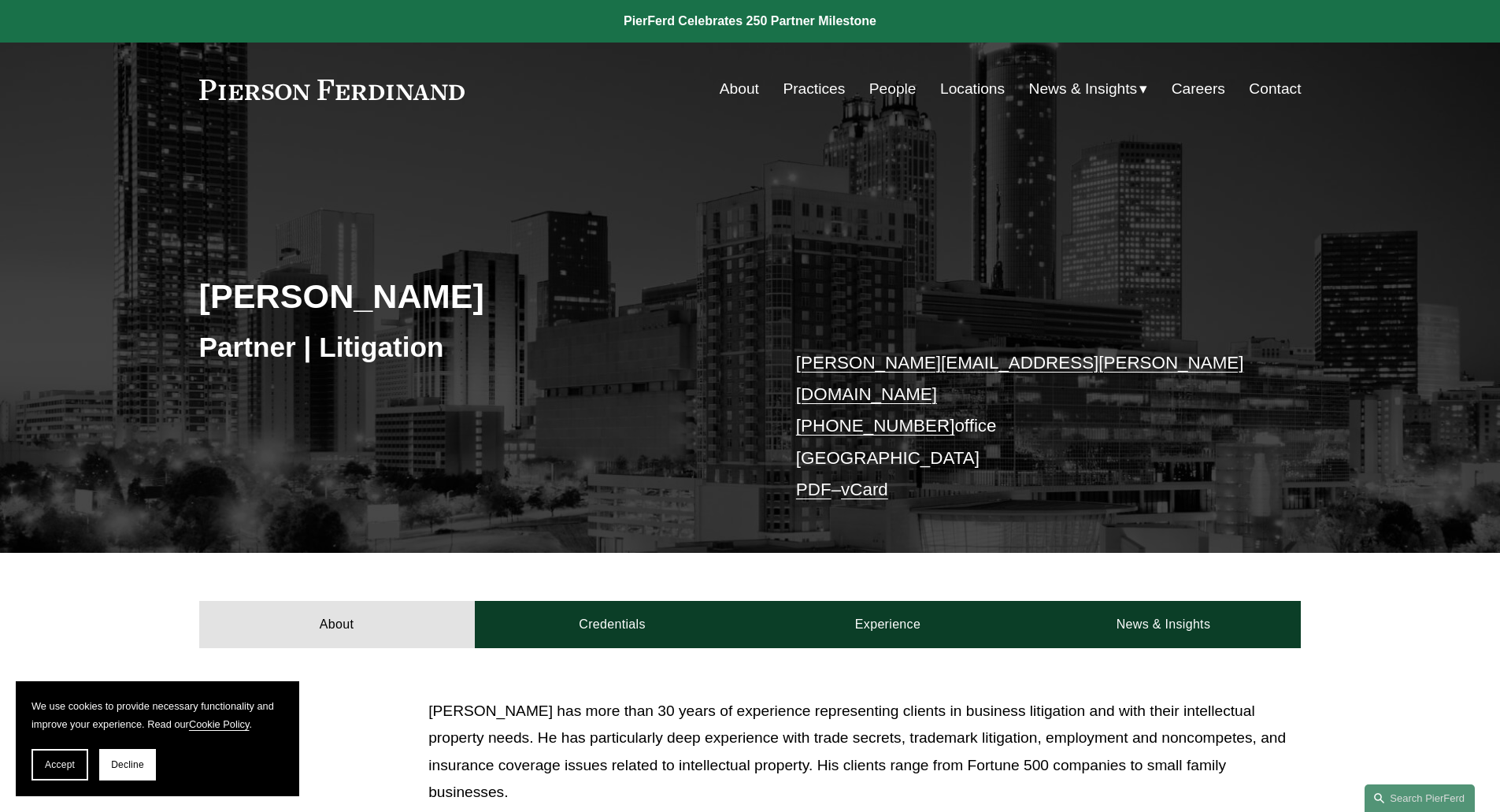
drag, startPoint x: 646, startPoint y: 718, endPoint x: 645, endPoint y: 689, distance: 29.0
click at [645, 698] on p "[PERSON_NAME] has more than 30 years of experience representing clients in busi…" at bounding box center [865, 752] width 872 height 109
drag, startPoint x: 665, startPoint y: 726, endPoint x: 661, endPoint y: 697, distance: 29.3
click at [663, 700] on p "[PERSON_NAME] has more than 30 years of experience representing clients in busi…" at bounding box center [865, 752] width 872 height 109
drag, startPoint x: 676, startPoint y: 717, endPoint x: 668, endPoint y: 699, distance: 19.7
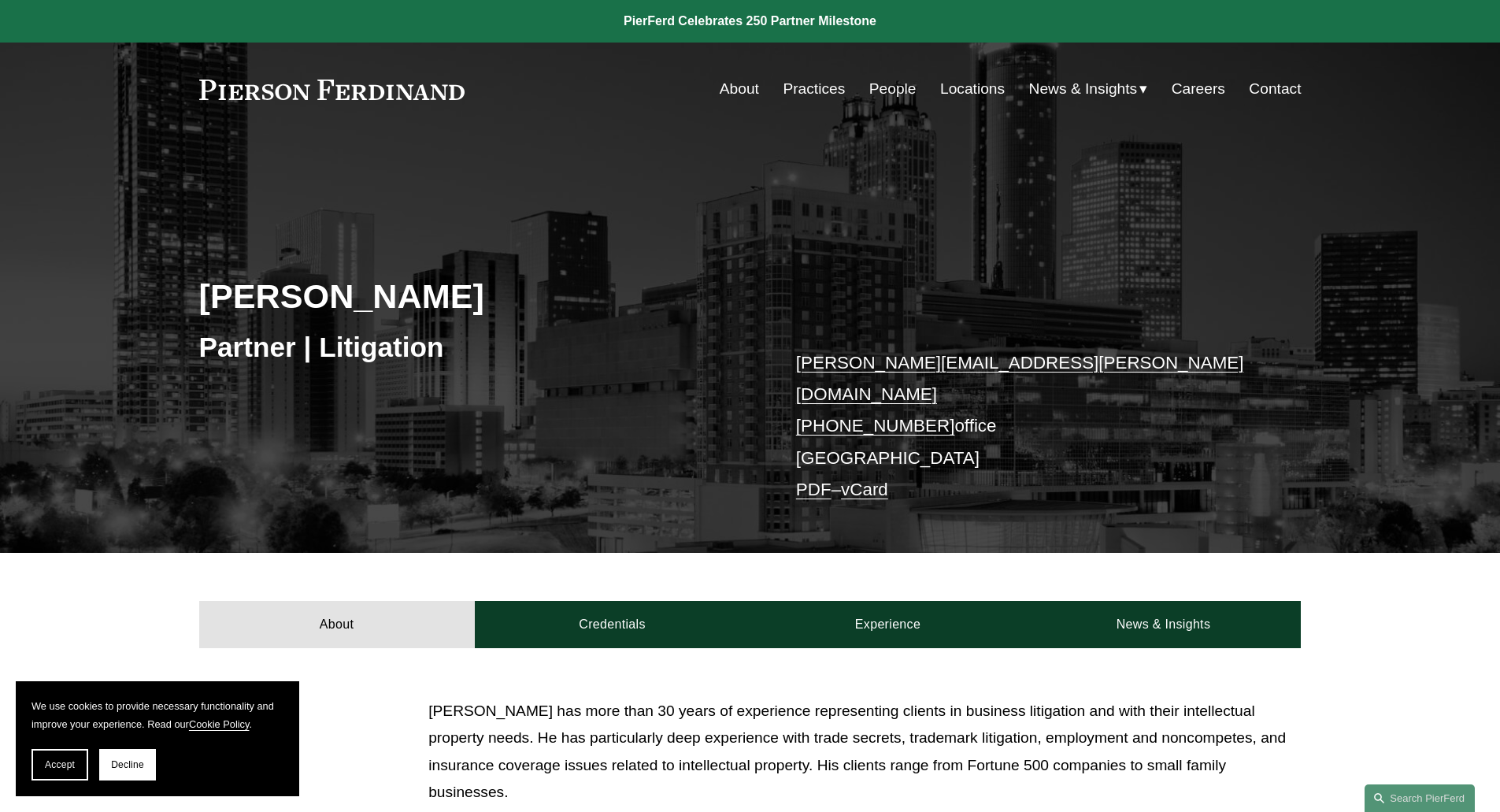
click at [673, 708] on p "[PERSON_NAME] has more than 30 years of experience representing clients in busi…" at bounding box center [865, 752] width 872 height 109
drag, startPoint x: 687, startPoint y: 723, endPoint x: 689, endPoint y: 695, distance: 28.1
click at [689, 698] on p "[PERSON_NAME] has more than 30 years of experience representing clients in busi…" at bounding box center [865, 752] width 872 height 109
drag, startPoint x: 705, startPoint y: 724, endPoint x: 705, endPoint y: 701, distance: 23.0
click at [705, 710] on p "[PERSON_NAME] has more than 30 years of experience representing clients in busi…" at bounding box center [865, 752] width 872 height 109
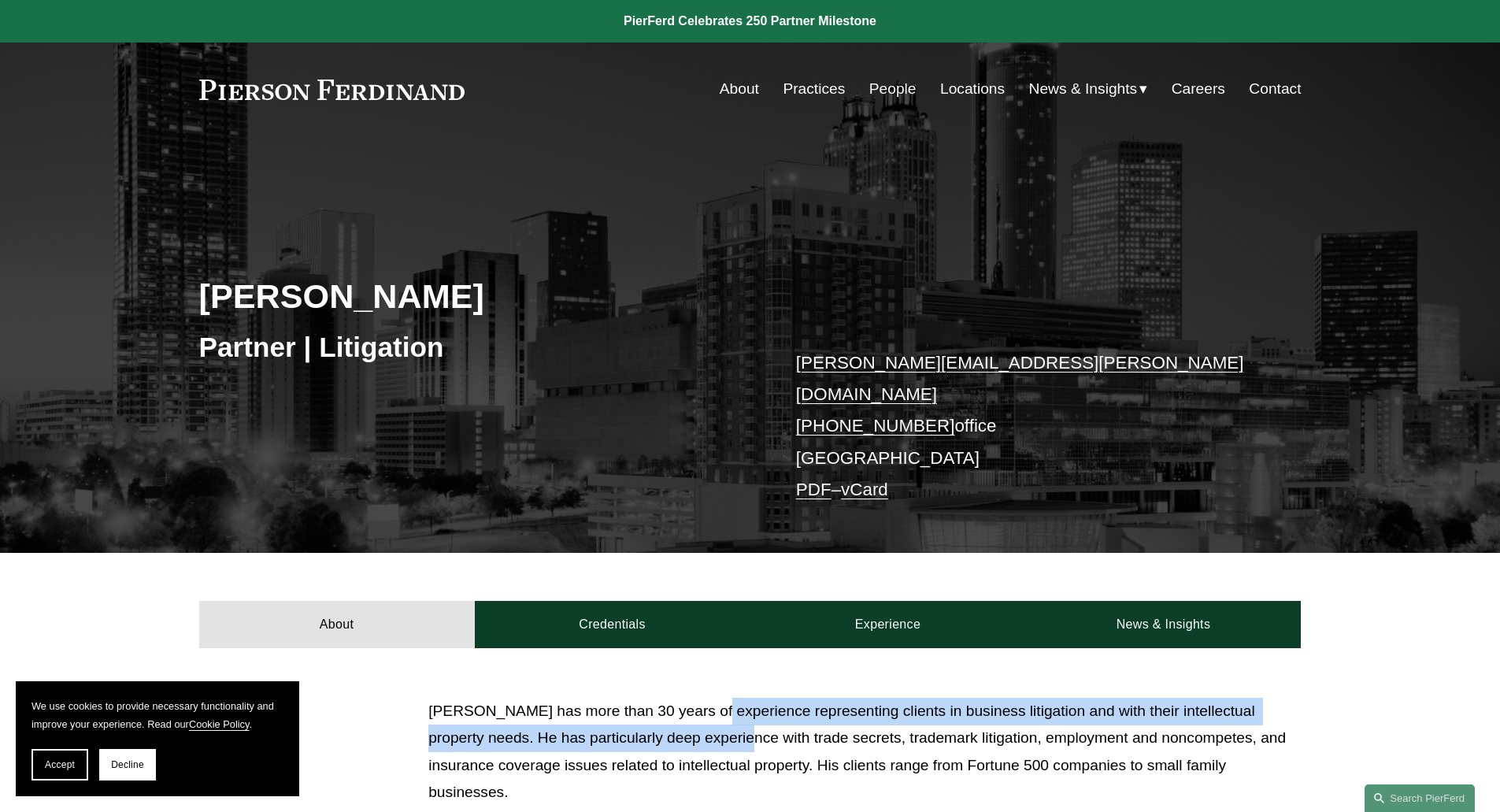
drag, startPoint x: 706, startPoint y: 698, endPoint x: 709, endPoint y: 720, distance: 22.2
click at [706, 719] on p "[PERSON_NAME] has more than 30 years of experience representing clients in busi…" at bounding box center [865, 752] width 872 height 109
drag, startPoint x: 715, startPoint y: 722, endPoint x: 715, endPoint y: 691, distance: 31.0
click at [715, 698] on p "[PERSON_NAME] has more than 30 years of experience representing clients in busi…" at bounding box center [865, 752] width 872 height 109
drag, startPoint x: 723, startPoint y: 717, endPoint x: 721, endPoint y: 699, distance: 18.1
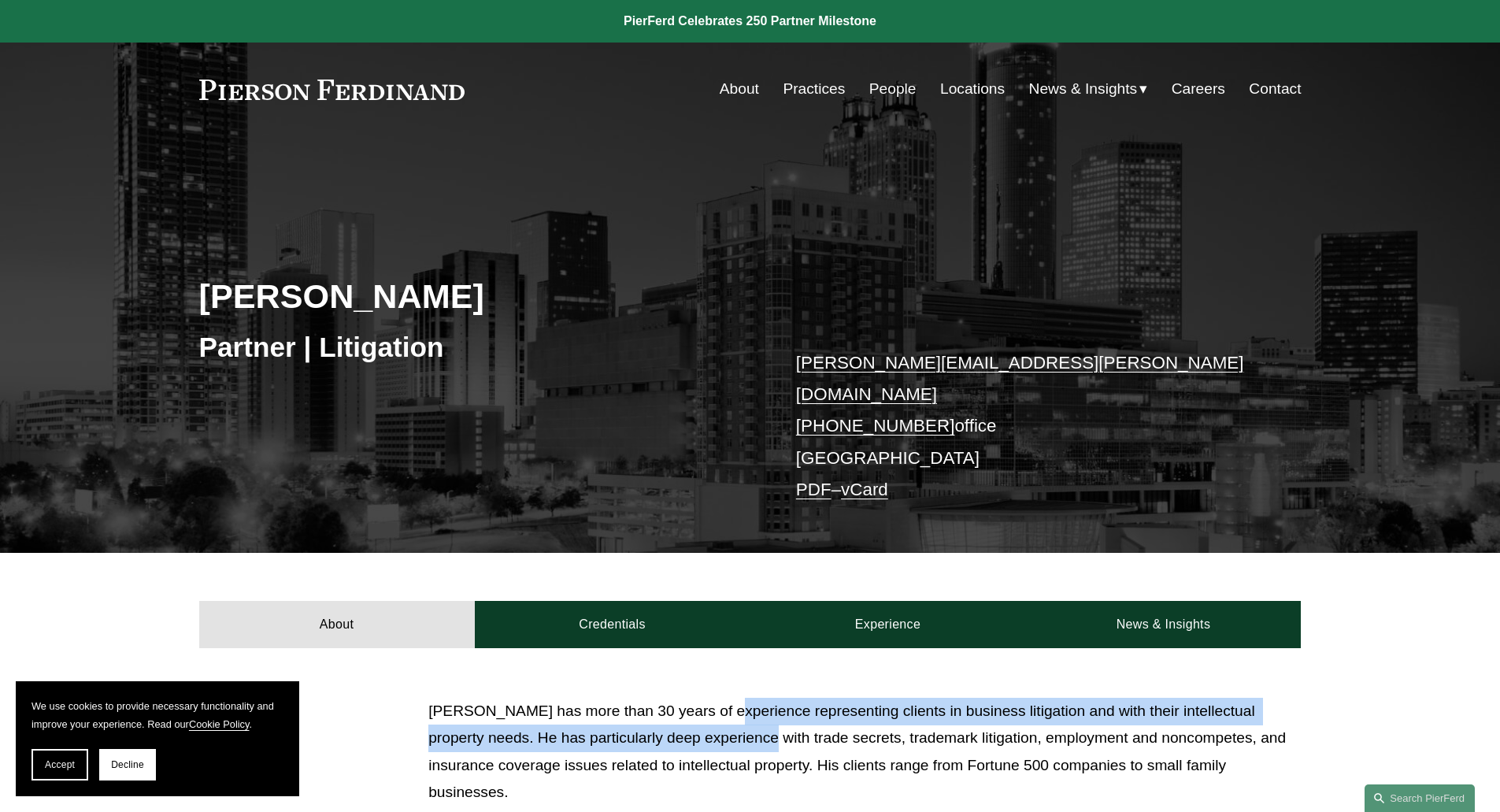
click at [721, 699] on p "[PERSON_NAME] has more than 30 years of experience representing clients in busi…" at bounding box center [865, 752] width 872 height 109
drag, startPoint x: 731, startPoint y: 722, endPoint x: 735, endPoint y: 693, distance: 29.3
click at [736, 698] on p "[PERSON_NAME] has more than 30 years of experience representing clients in busi…" at bounding box center [865, 752] width 872 height 109
click at [735, 698] on p "[PERSON_NAME] has more than 30 years of experience representing clients in busi…" at bounding box center [865, 752] width 872 height 109
drag, startPoint x: 737, startPoint y: 695, endPoint x: 741, endPoint y: 720, distance: 25.3
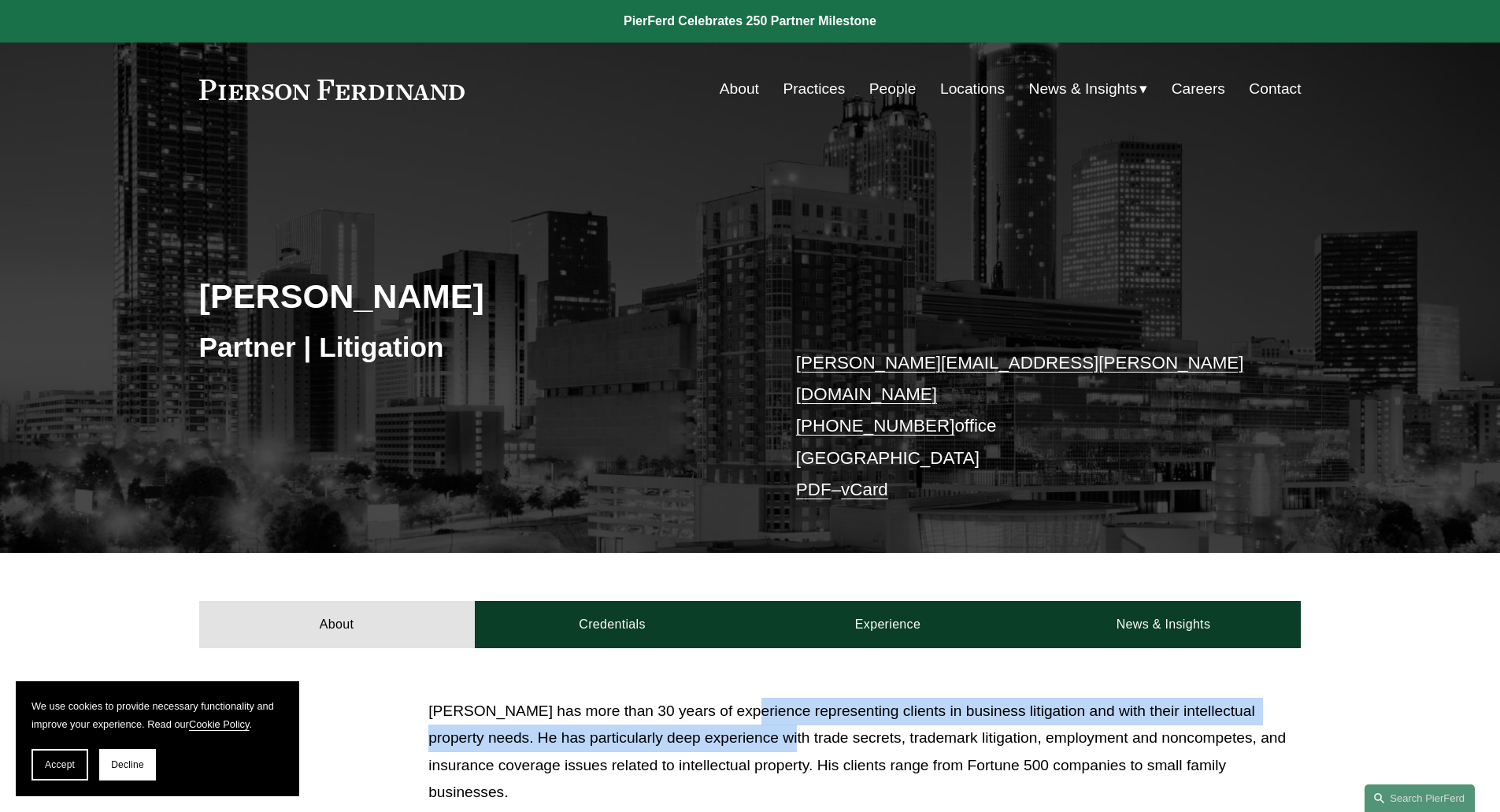
click at [741, 720] on p "[PERSON_NAME] has more than 30 years of experience representing clients in busi…" at bounding box center [865, 752] width 872 height 109
click at [740, 720] on p "[PERSON_NAME] has more than 30 years of experience representing clients in busi…" at bounding box center [865, 752] width 872 height 109
drag, startPoint x: 740, startPoint y: 720, endPoint x: 739, endPoint y: 688, distance: 32.0
click at [739, 698] on p "[PERSON_NAME] has more than 30 years of experience representing clients in busi…" at bounding box center [865, 752] width 872 height 109
click at [738, 698] on p "[PERSON_NAME] has more than 30 years of experience representing clients in busi…" at bounding box center [865, 752] width 872 height 109
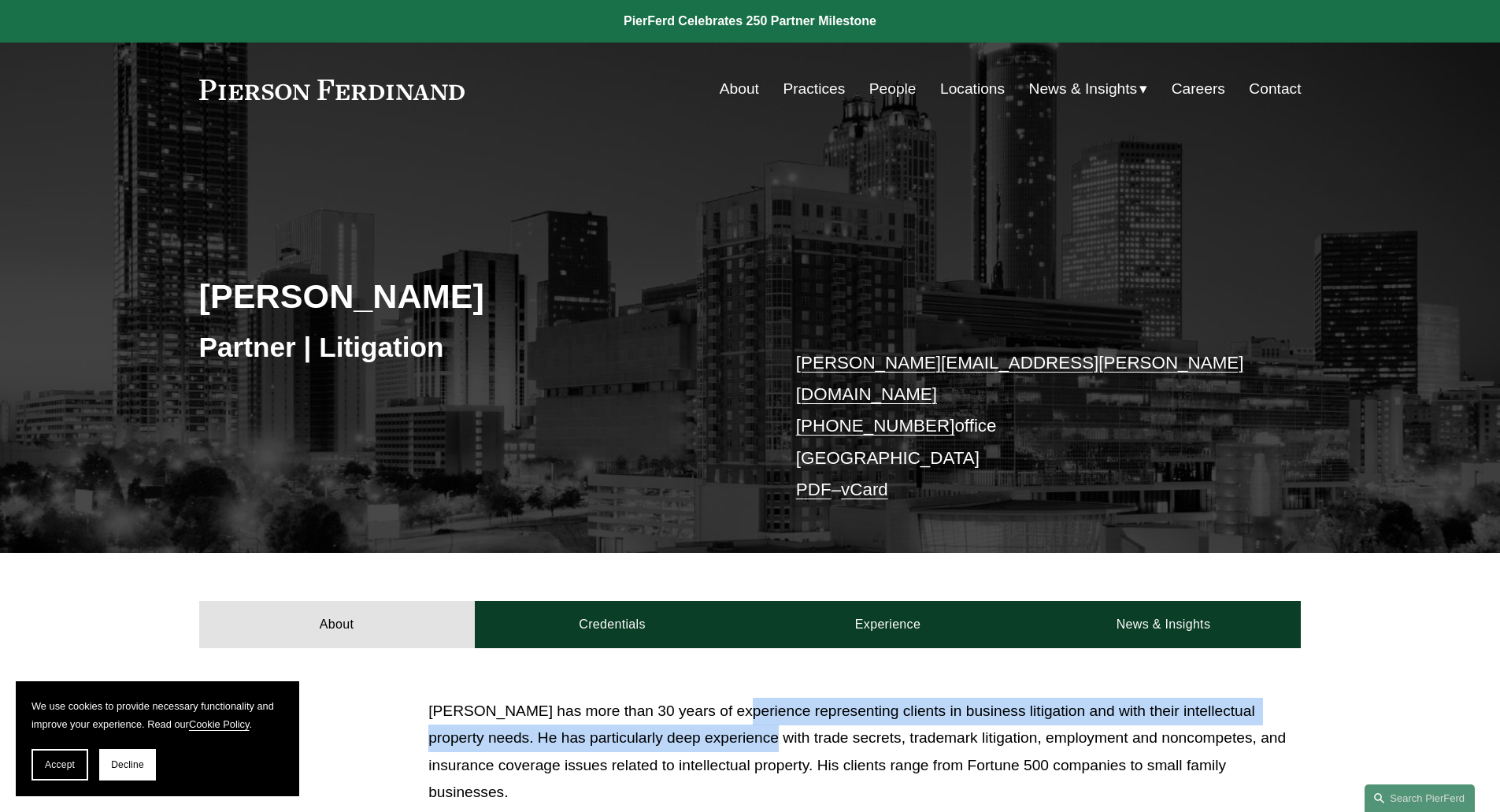
drag, startPoint x: 732, startPoint y: 693, endPoint x: 726, endPoint y: 716, distance: 23.8
click at [726, 717] on p "[PERSON_NAME] has more than 30 years of experience representing clients in busi…" at bounding box center [865, 752] width 872 height 109
drag, startPoint x: 721, startPoint y: 699, endPoint x: 726, endPoint y: 716, distance: 17.7
click at [726, 716] on p "[PERSON_NAME] has more than 30 years of experience representing clients in busi…" at bounding box center [865, 752] width 872 height 109
click at [726, 715] on p "[PERSON_NAME] has more than 30 years of experience representing clients in busi…" at bounding box center [865, 752] width 872 height 109
